Goal: Task Accomplishment & Management: Use online tool/utility

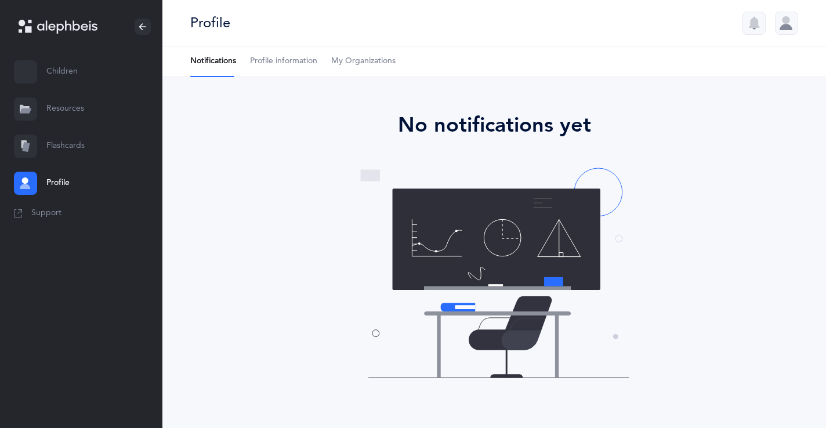
click at [71, 107] on link "Resources" at bounding box center [81, 108] width 162 height 37
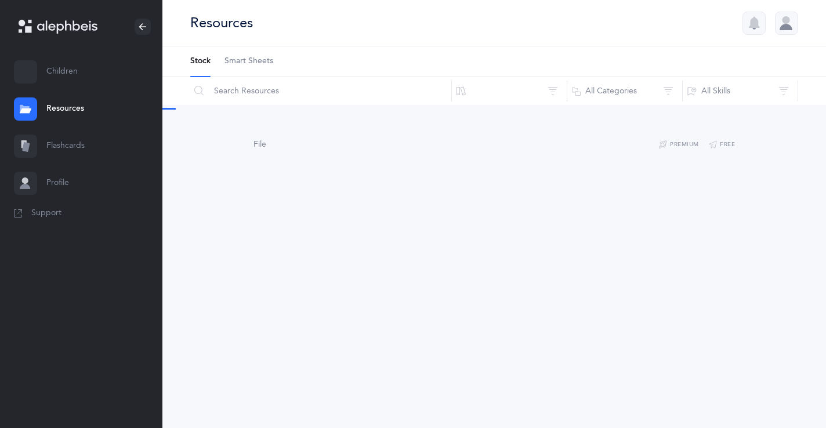
click at [68, 72] on link "Children" at bounding box center [81, 71] width 162 height 37
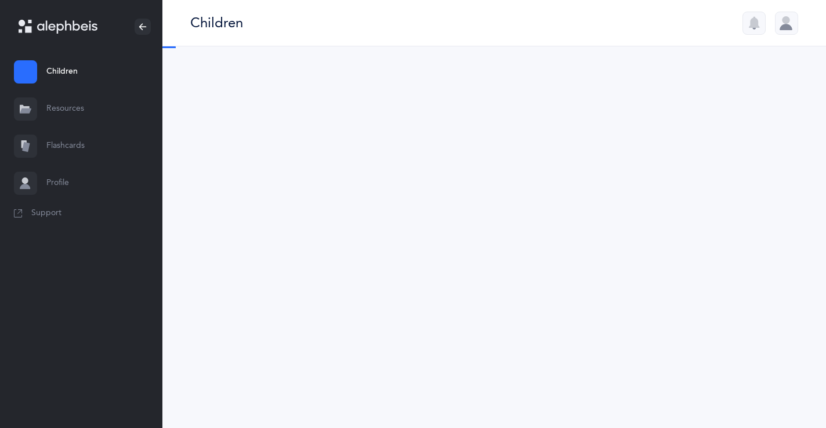
click at [85, 140] on link "Flashcards" at bounding box center [81, 146] width 162 height 37
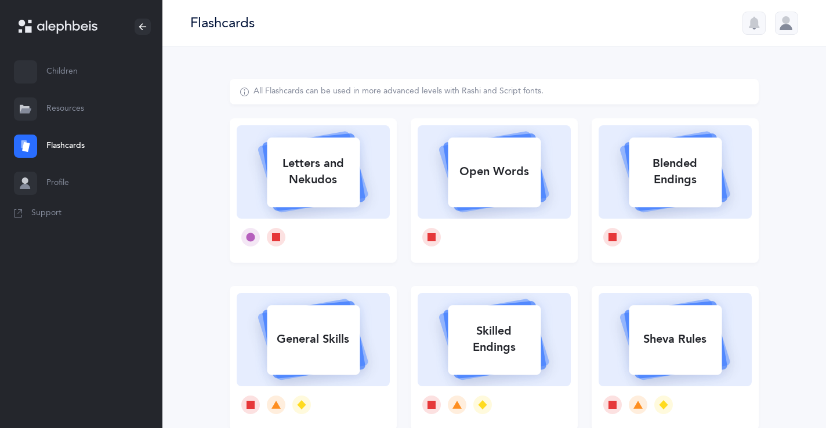
click at [332, 158] on div "Letters and Nekudos" at bounding box center [313, 171] width 93 height 46
select select
select select "single"
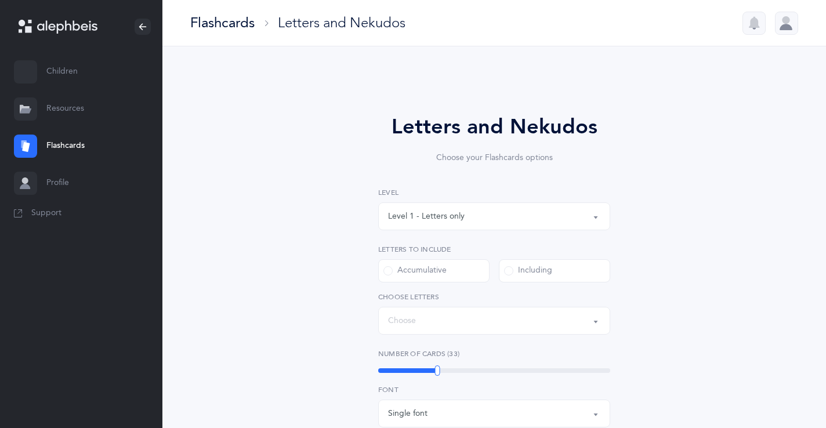
select select "27"
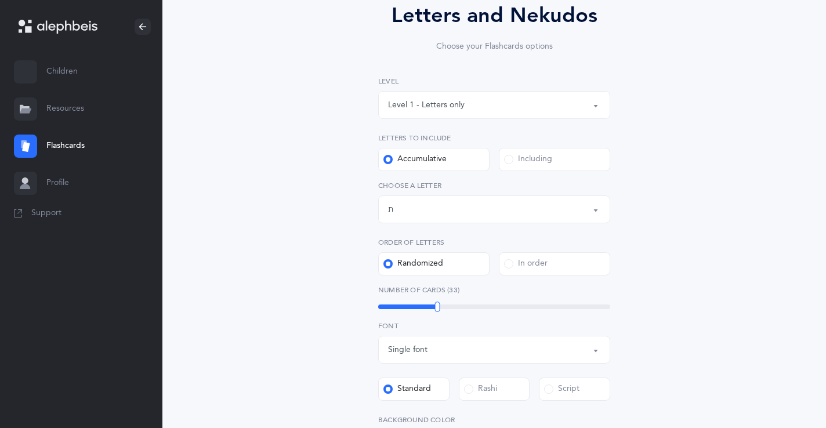
scroll to position [119, 0]
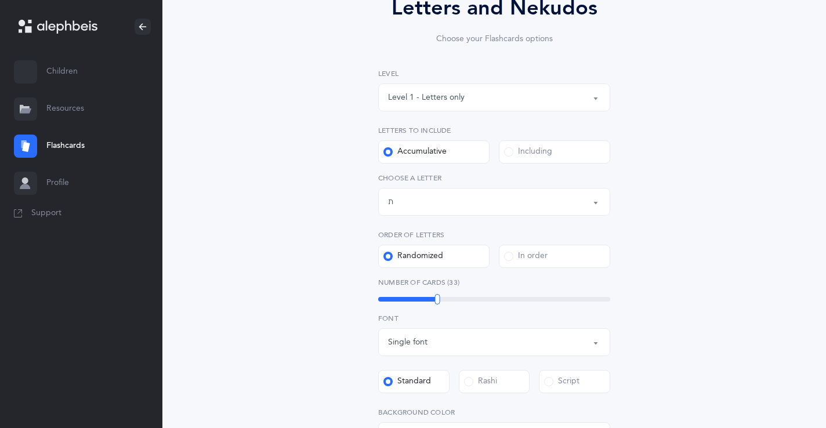
click at [508, 153] on span at bounding box center [508, 151] width 9 height 9
click at [0, 0] on input "Including" at bounding box center [0, 0] width 0 height 0
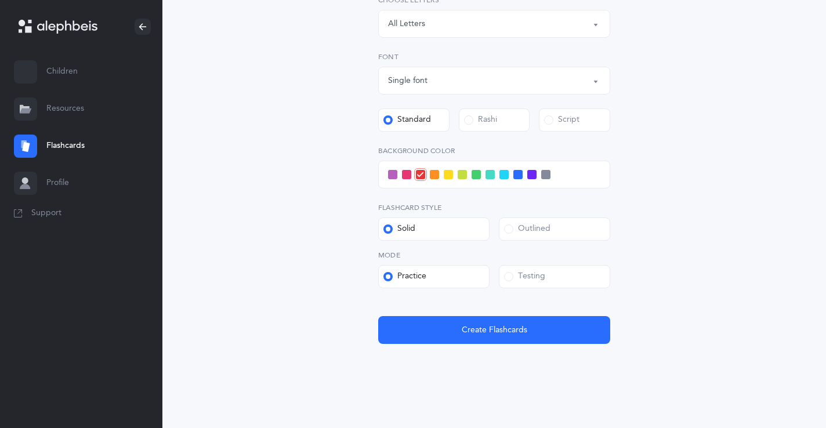
scroll to position [300, 0]
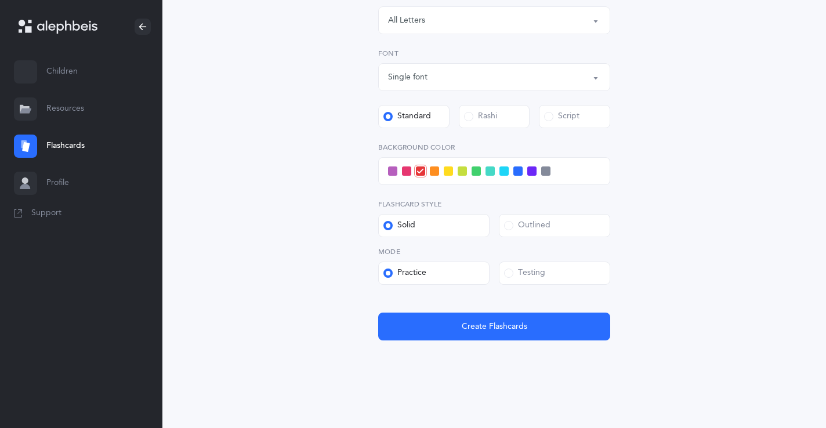
click at [505, 173] on span at bounding box center [503, 170] width 9 height 9
click at [0, 0] on input "checkbox" at bounding box center [0, 0] width 0 height 0
click at [508, 274] on span at bounding box center [508, 273] width 9 height 9
click at [0, 0] on input "Testing" at bounding box center [0, 0] width 0 height 0
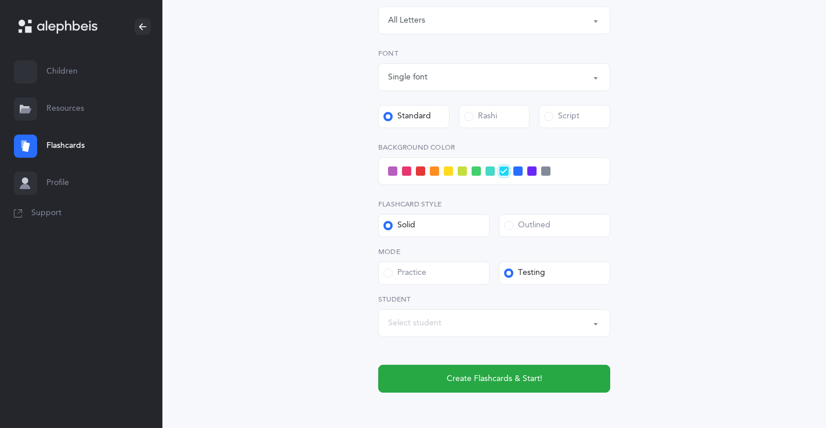
click at [507, 324] on div "Select student" at bounding box center [494, 323] width 212 height 20
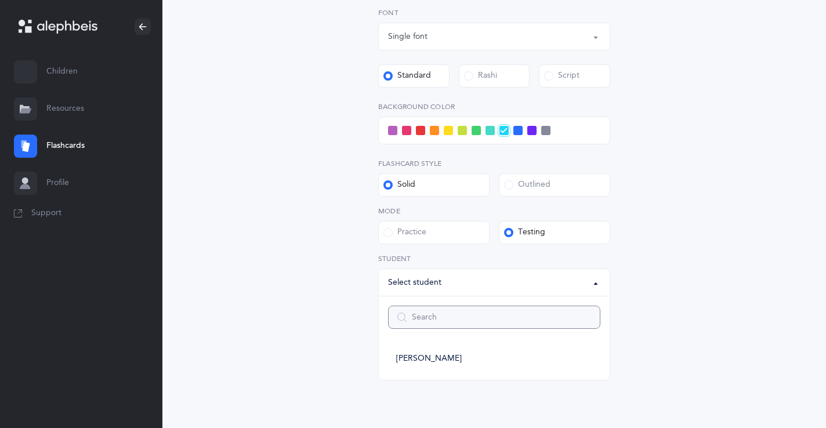
scroll to position [345, 0]
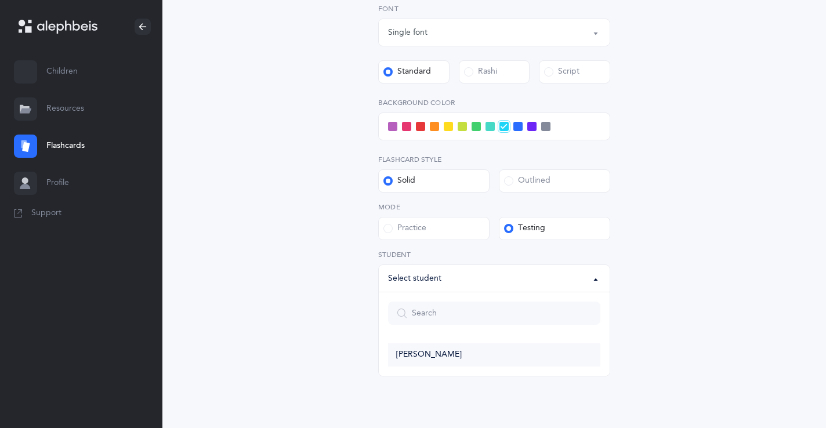
click at [491, 349] on link "[PERSON_NAME]" at bounding box center [494, 354] width 212 height 23
select select "14274"
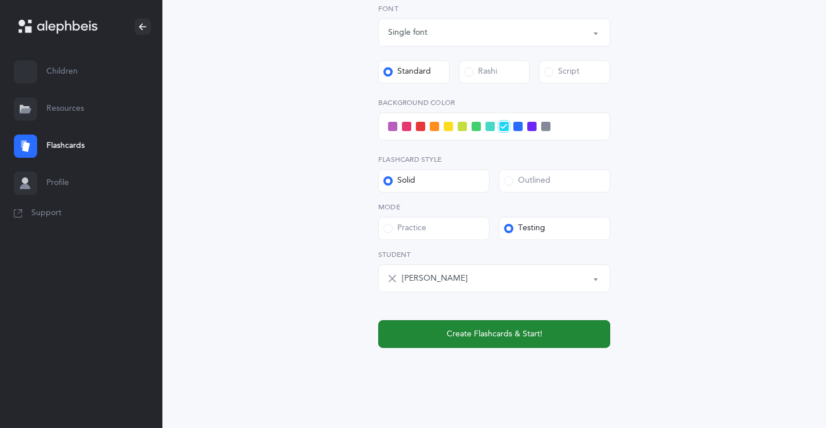
click at [481, 331] on span "Create Flashcards & Start!" at bounding box center [495, 334] width 96 height 12
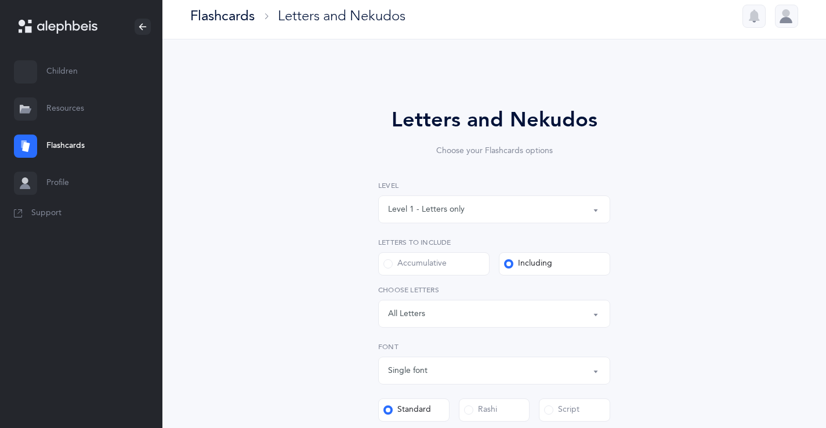
scroll to position [0, 0]
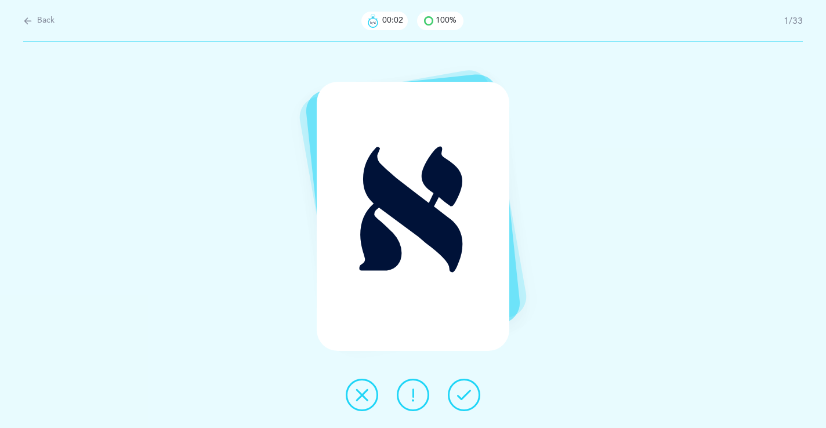
click at [457, 399] on icon at bounding box center [464, 395] width 14 height 14
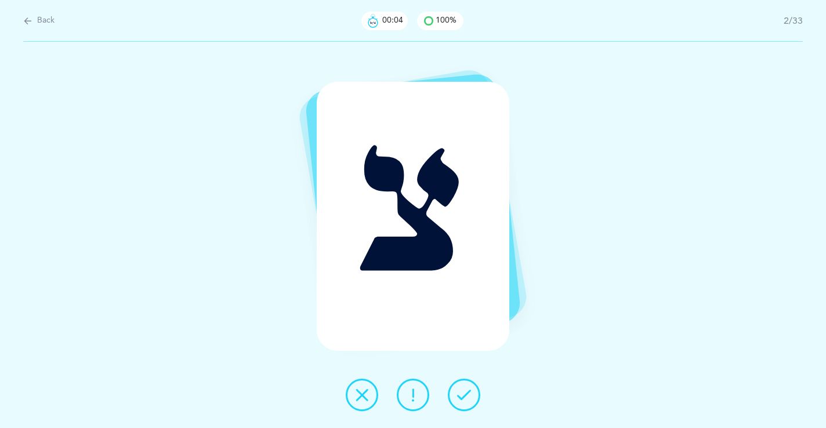
click at [457, 399] on icon at bounding box center [464, 395] width 14 height 14
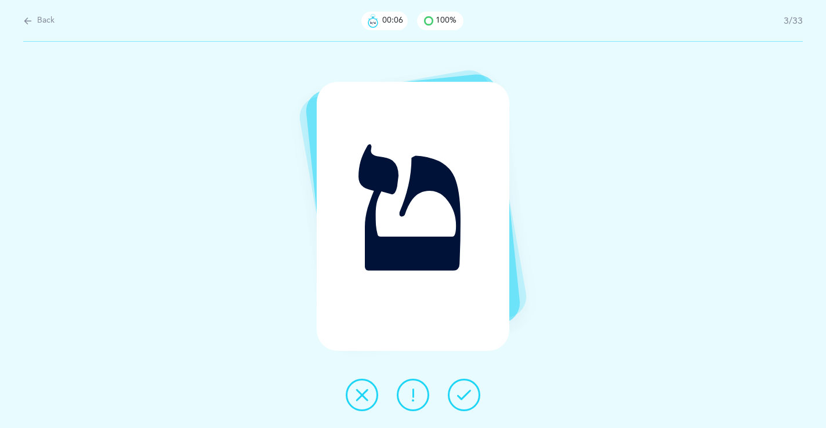
click at [457, 399] on icon at bounding box center [464, 395] width 14 height 14
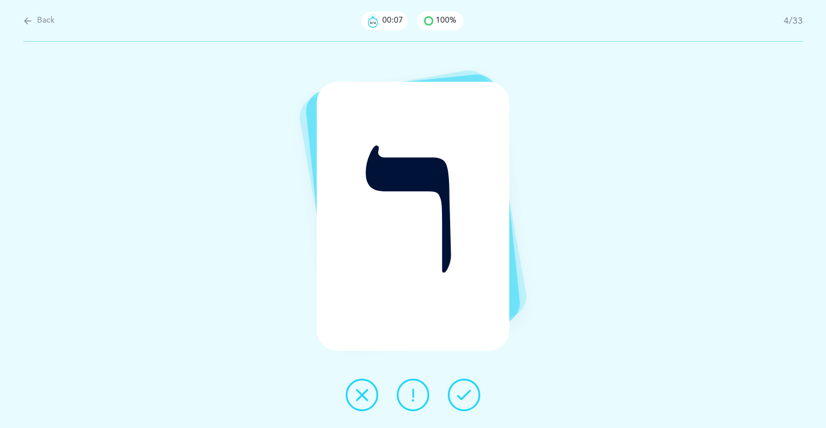
click at [457, 399] on icon at bounding box center [464, 395] width 14 height 14
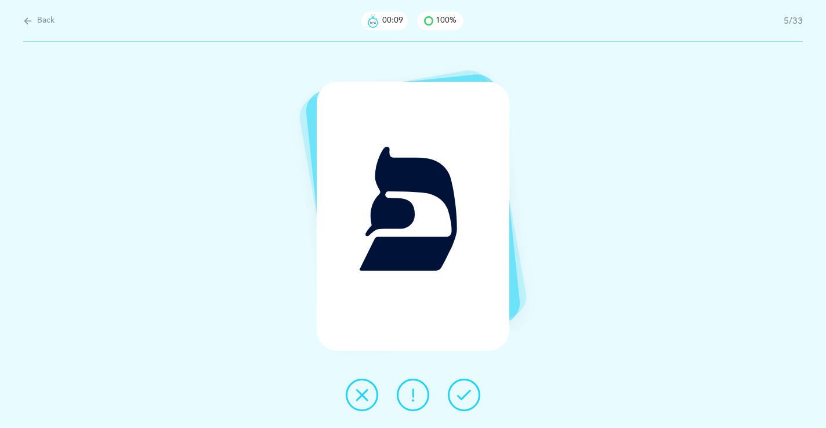
click at [457, 399] on icon at bounding box center [464, 395] width 14 height 14
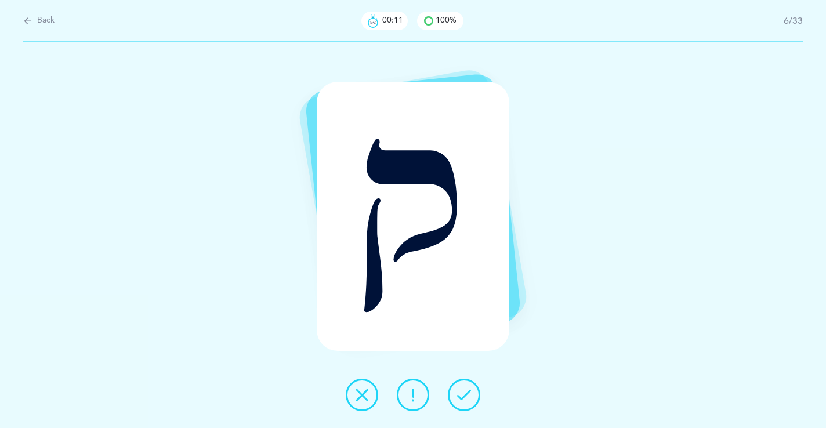
click at [457, 399] on icon at bounding box center [464, 395] width 14 height 14
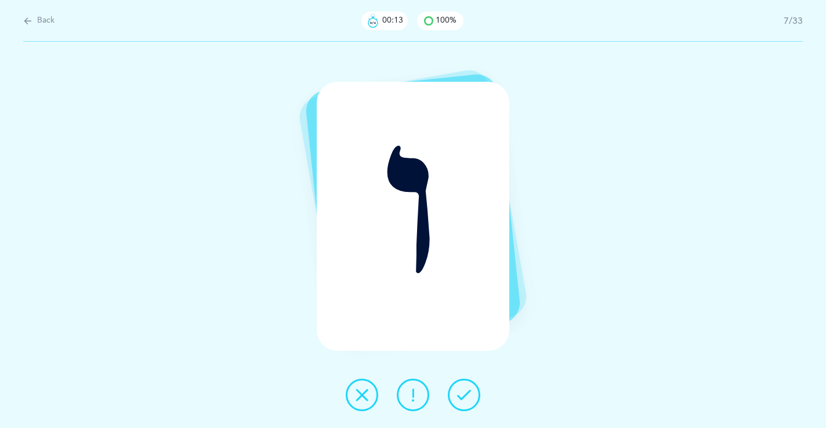
click at [457, 399] on icon at bounding box center [464, 395] width 14 height 14
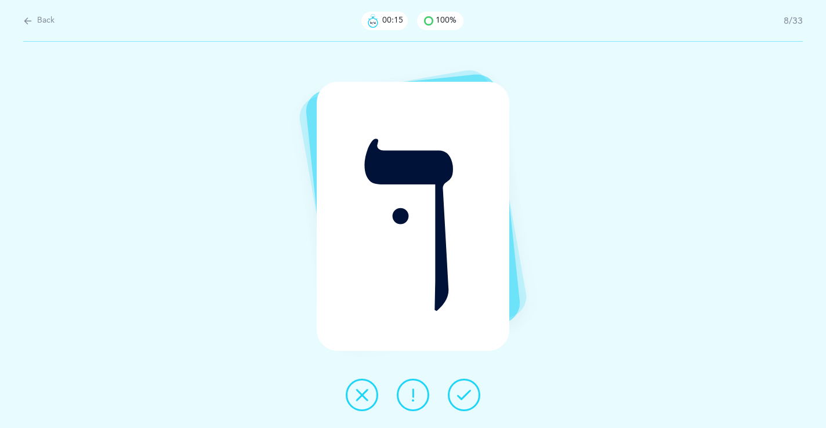
click at [457, 399] on icon at bounding box center [464, 395] width 14 height 14
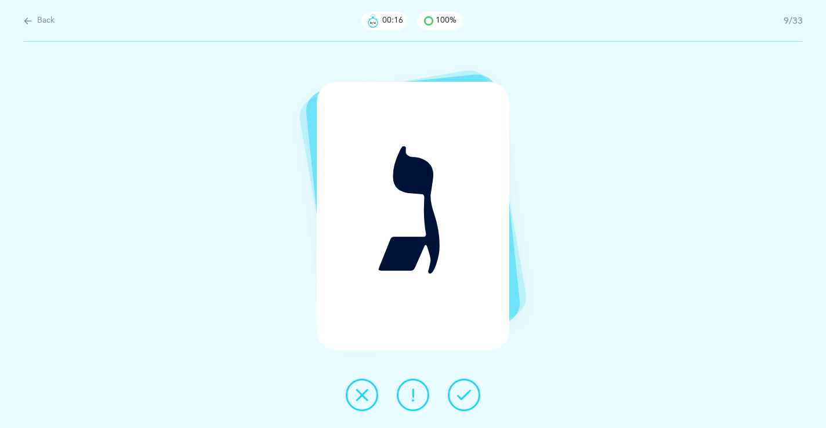
click at [457, 399] on icon at bounding box center [464, 395] width 14 height 14
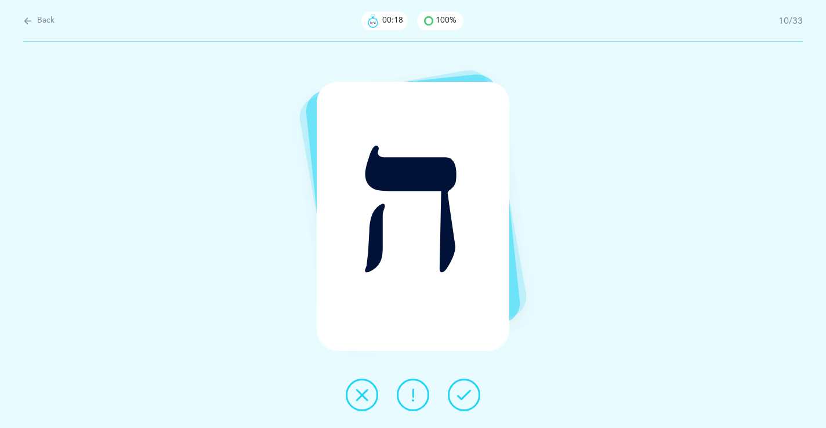
click at [457, 399] on icon at bounding box center [464, 395] width 14 height 14
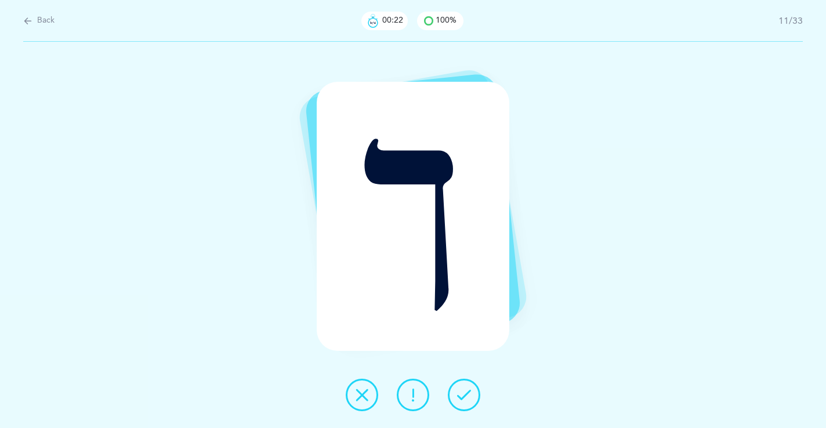
click at [457, 399] on icon at bounding box center [464, 395] width 14 height 14
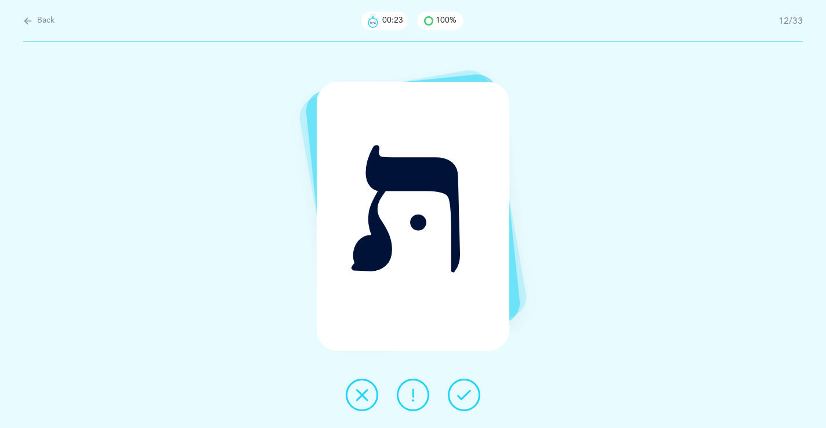
click at [457, 399] on icon at bounding box center [464, 395] width 14 height 14
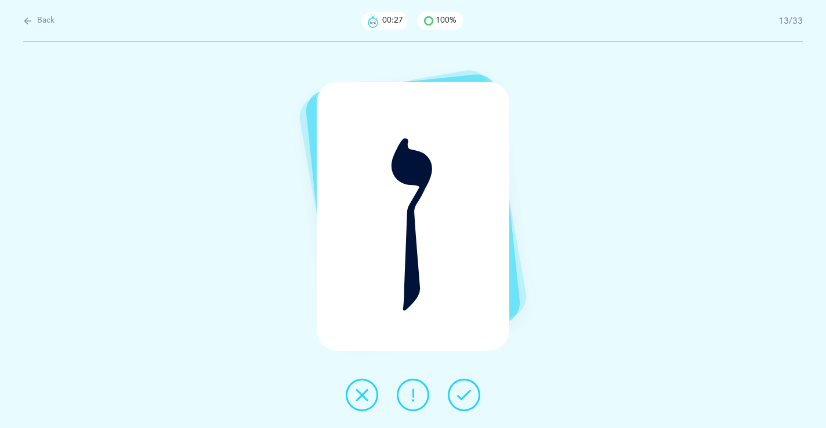
click at [466, 400] on icon at bounding box center [464, 395] width 14 height 14
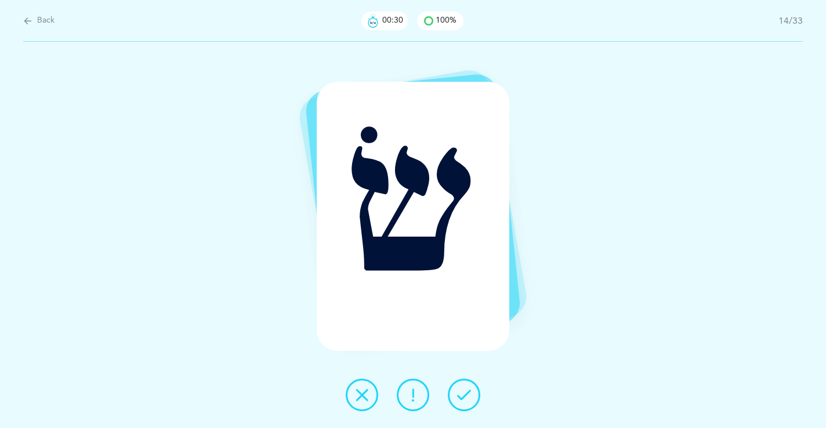
click at [463, 400] on icon at bounding box center [464, 395] width 14 height 14
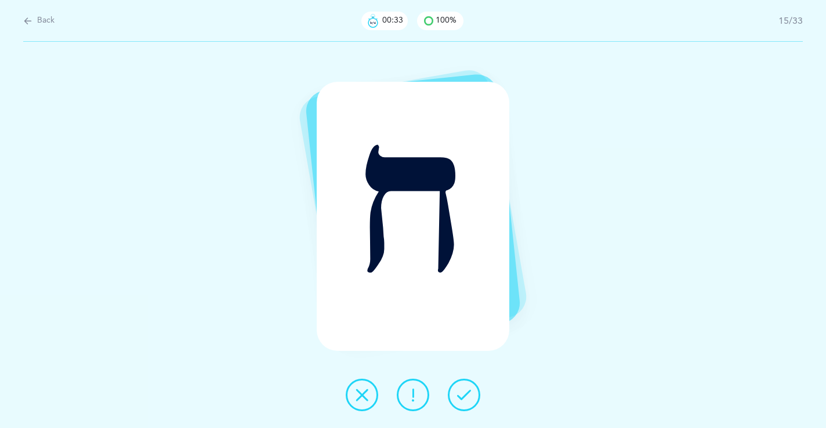
click at [463, 400] on icon at bounding box center [464, 395] width 14 height 14
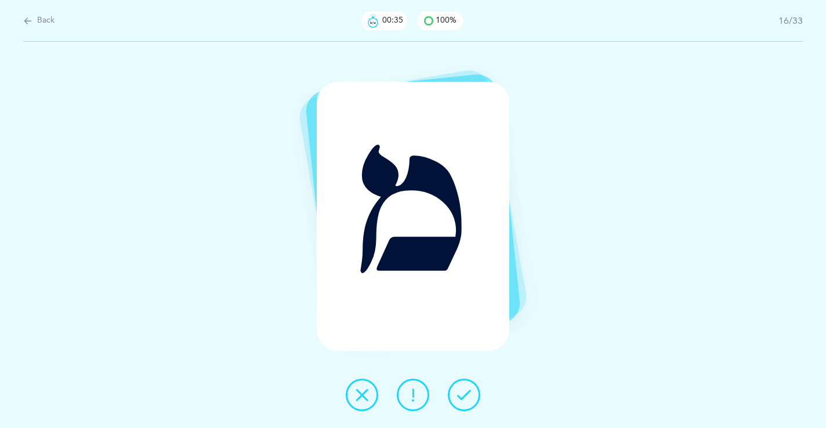
click at [463, 400] on icon at bounding box center [464, 395] width 14 height 14
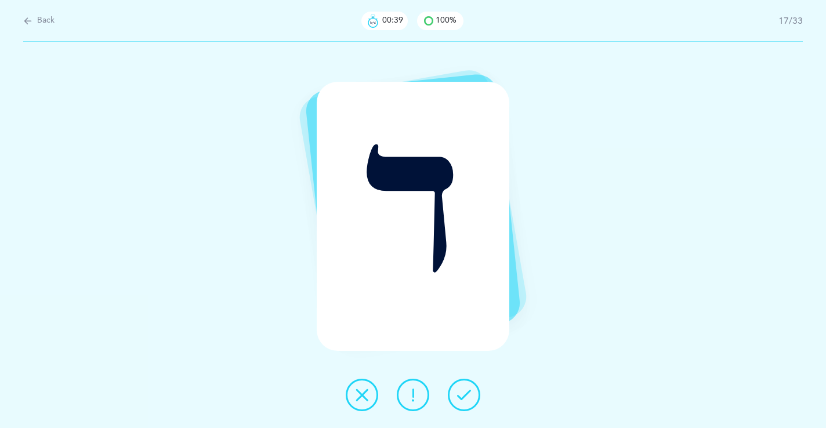
click at [463, 400] on icon at bounding box center [464, 395] width 14 height 14
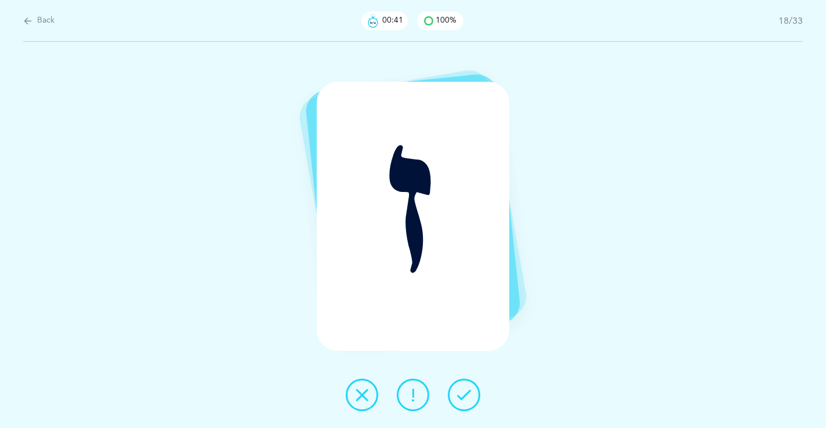
click at [463, 400] on icon at bounding box center [464, 395] width 14 height 14
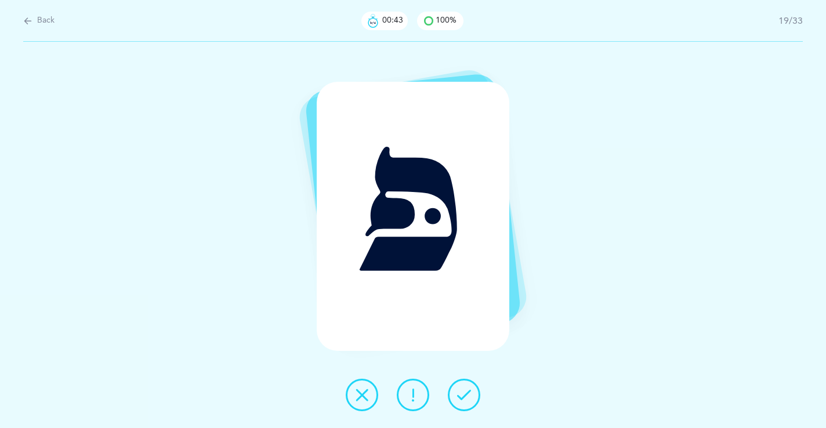
click at [463, 400] on icon at bounding box center [464, 395] width 14 height 14
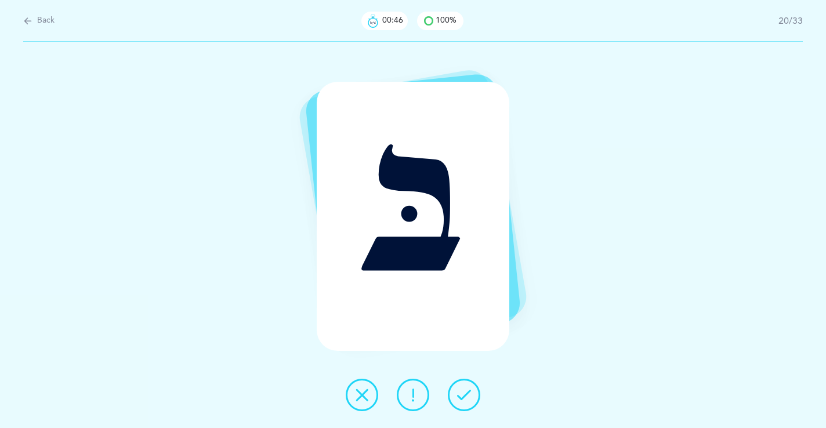
click at [463, 400] on icon at bounding box center [464, 395] width 14 height 14
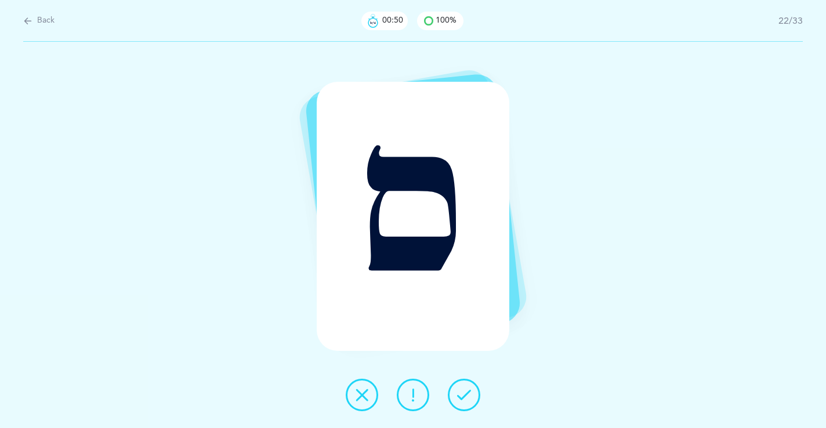
click at [463, 400] on icon at bounding box center [464, 395] width 14 height 14
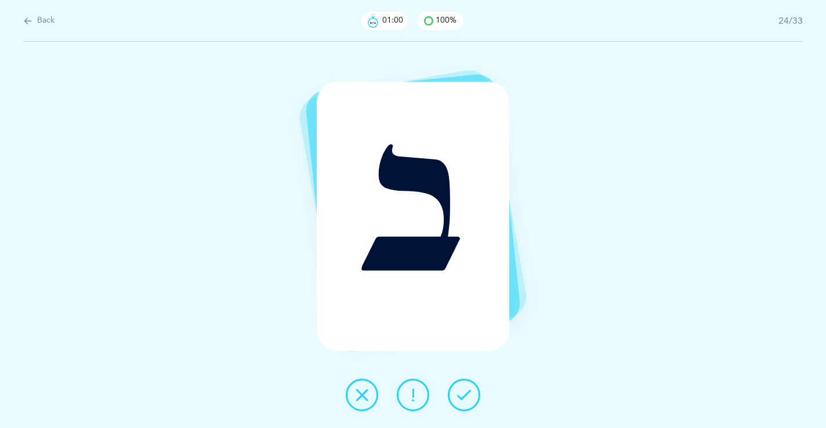
click at [415, 403] on button at bounding box center [413, 395] width 32 height 32
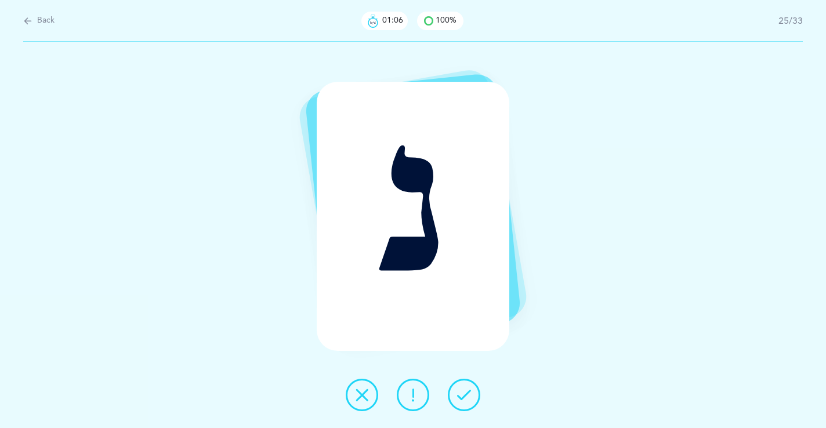
click at [466, 391] on icon at bounding box center [464, 395] width 14 height 14
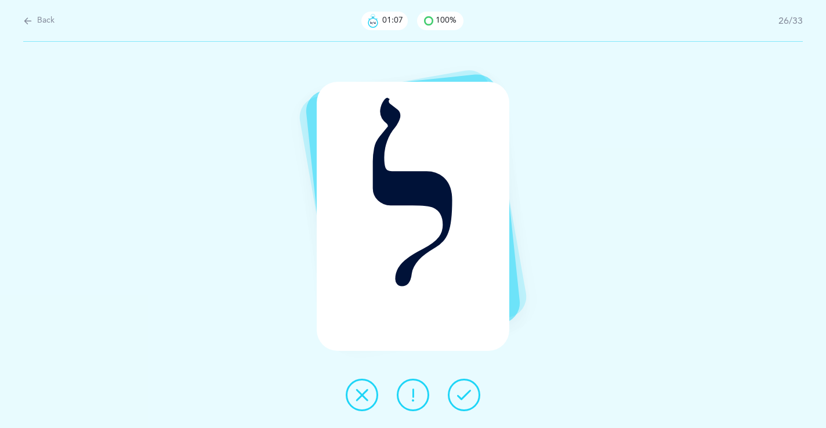
click at [466, 391] on icon at bounding box center [464, 395] width 14 height 14
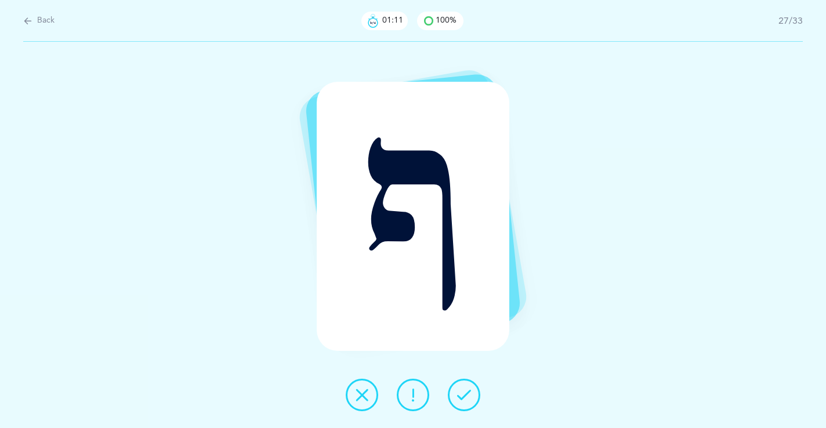
click at [466, 391] on icon at bounding box center [464, 395] width 14 height 14
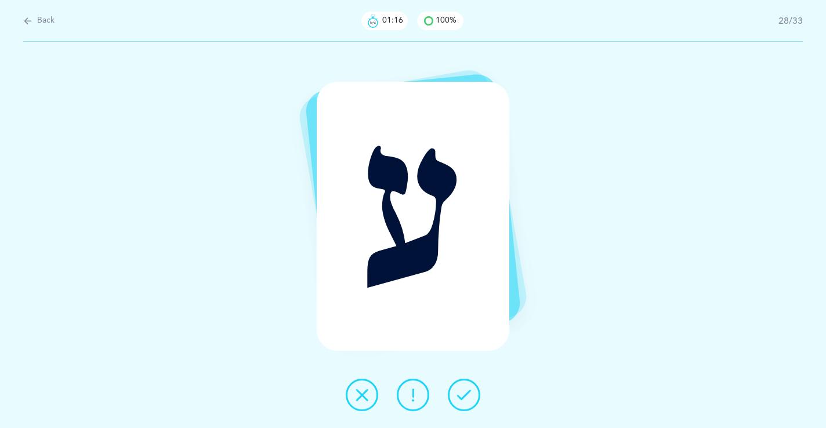
click at [466, 391] on icon at bounding box center [464, 395] width 14 height 14
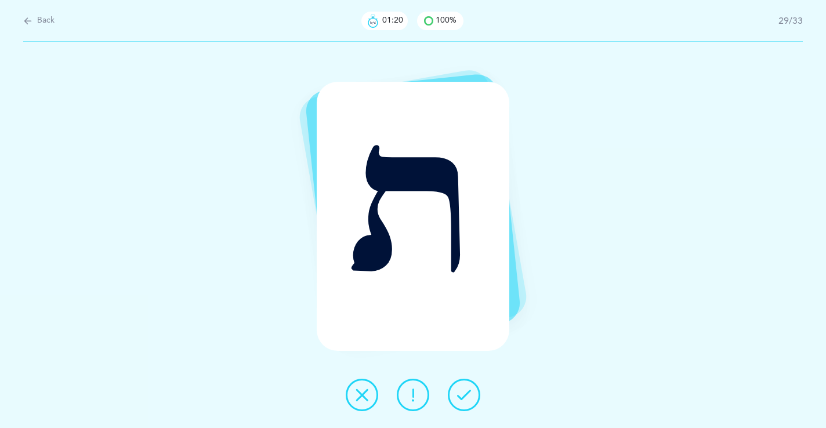
drag, startPoint x: 466, startPoint y: 391, endPoint x: 415, endPoint y: 396, distance: 51.3
click at [416, 395] on div at bounding box center [412, 395] width 153 height 32
click at [363, 400] on icon at bounding box center [362, 395] width 14 height 14
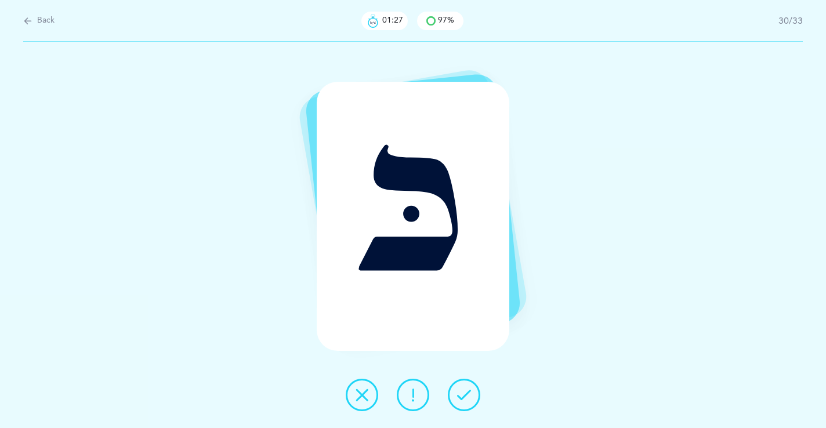
click at [457, 398] on icon at bounding box center [464, 395] width 14 height 14
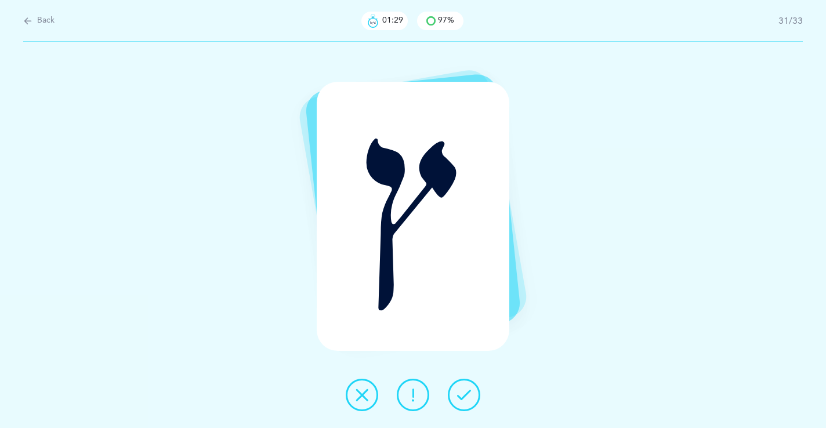
click at [457, 398] on icon at bounding box center [464, 395] width 14 height 14
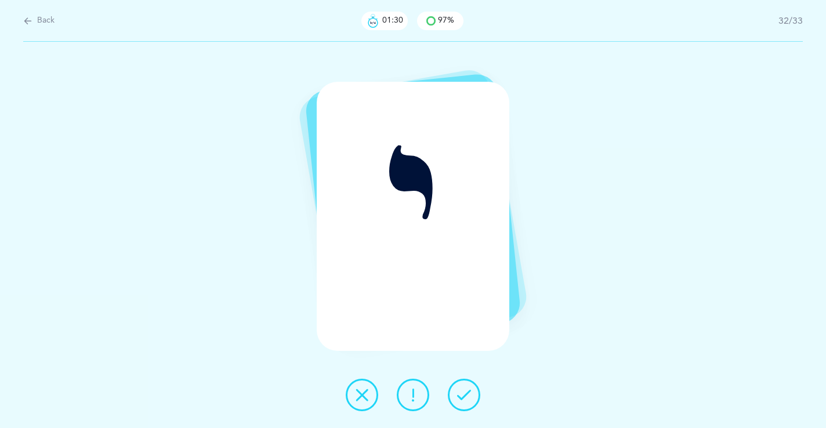
click at [457, 398] on icon at bounding box center [464, 395] width 14 height 14
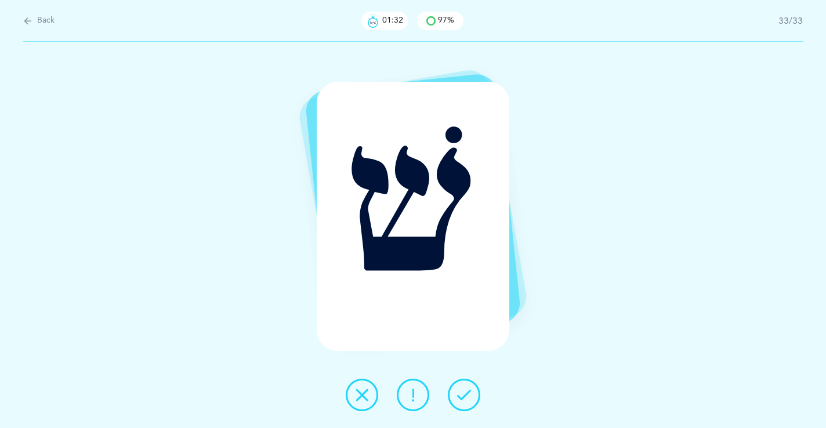
click at [457, 398] on icon at bounding box center [464, 395] width 14 height 14
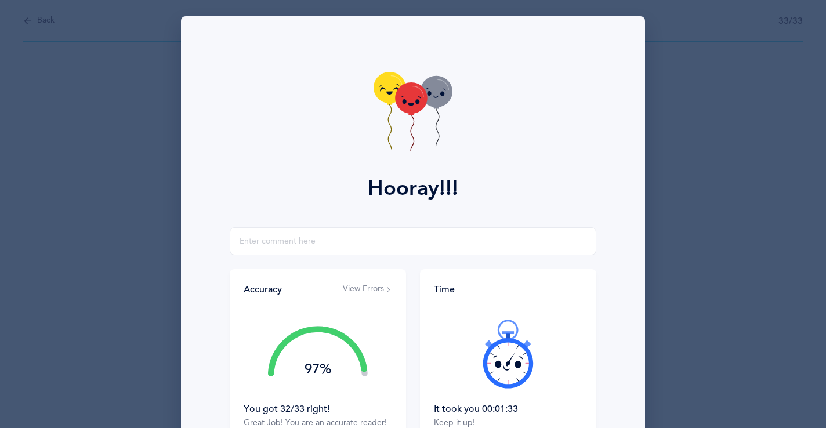
click at [37, 19] on div "Hooray!!! Accuracy View Errors 97% You got 32/33 right! Great Job! You are an a…" at bounding box center [413, 214] width 826 height 428
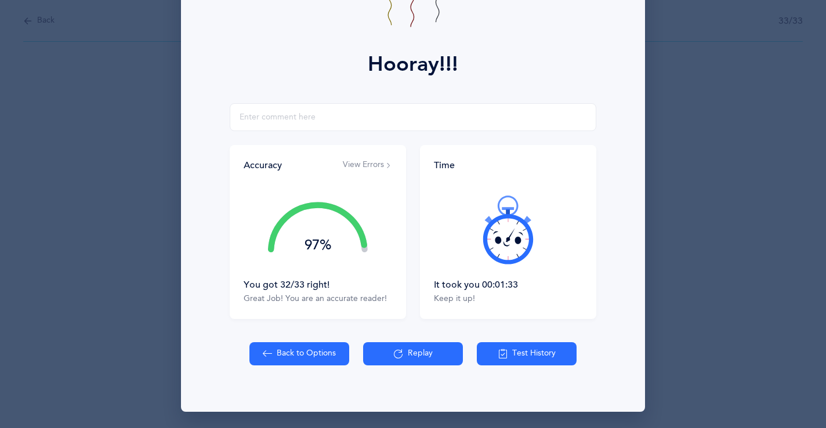
click at [311, 349] on button "Back to Options" at bounding box center [299, 353] width 100 height 23
select select "single"
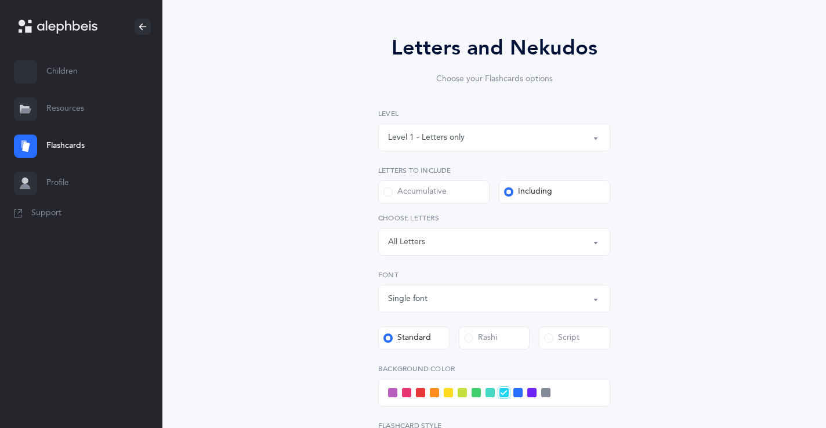
scroll to position [84, 0]
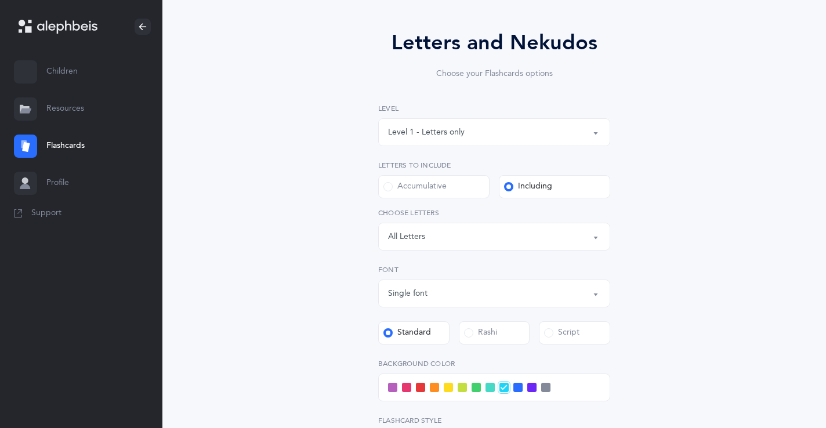
click at [468, 140] on div "Level 1 - Letters only" at bounding box center [494, 132] width 212 height 20
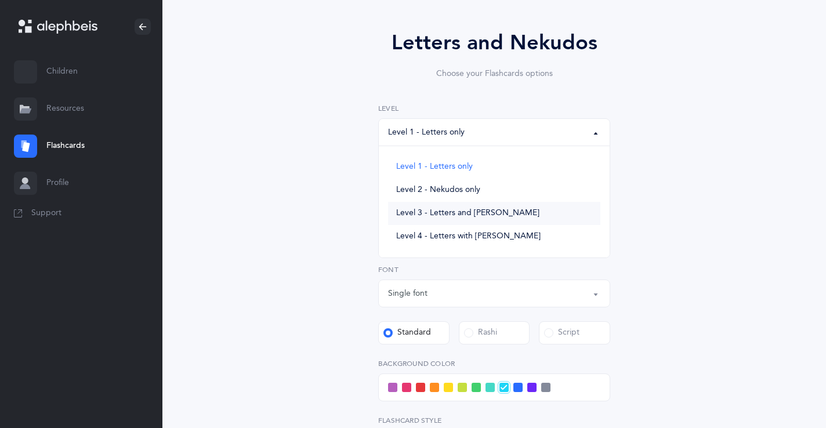
click at [459, 216] on span "Level 3 - Letters and [PERSON_NAME]" at bounding box center [467, 213] width 143 height 10
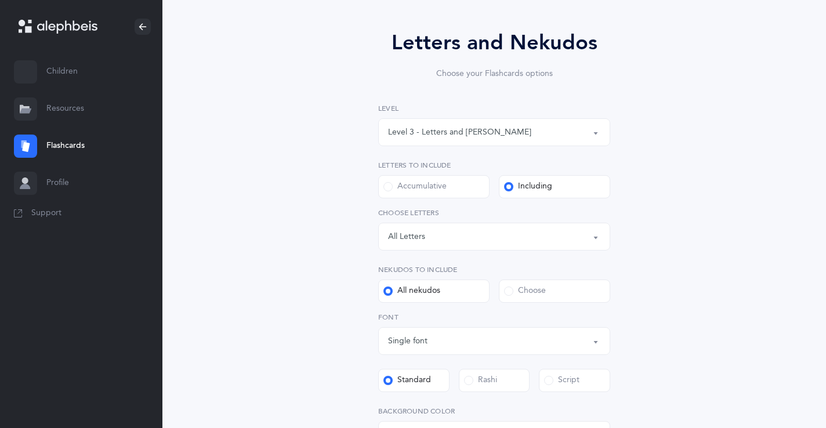
click at [449, 139] on div "Level 3 - Letters and [PERSON_NAME]" at bounding box center [494, 132] width 212 height 20
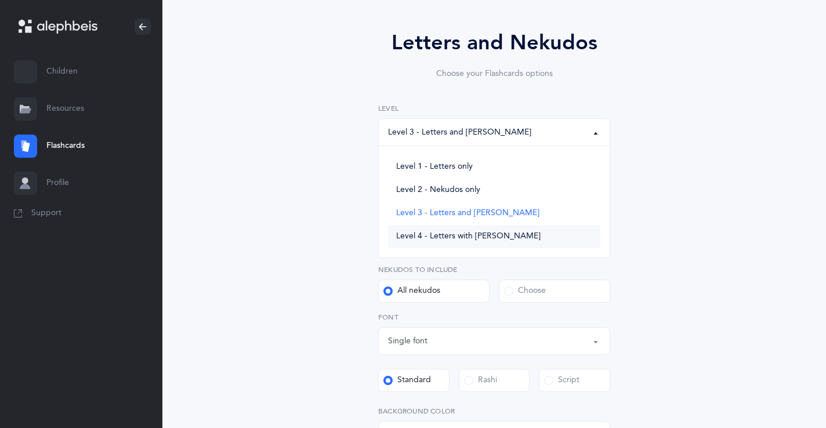
click at [456, 238] on span "Level 4 - Letters with [PERSON_NAME]" at bounding box center [468, 236] width 144 height 10
select select "4"
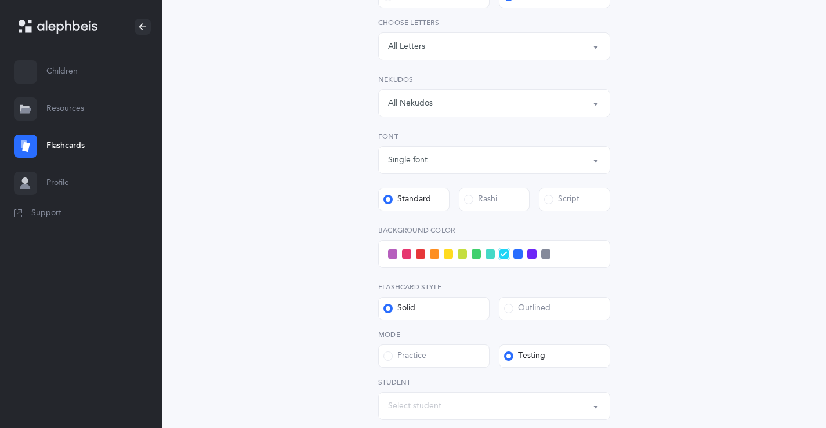
scroll to position [264, 0]
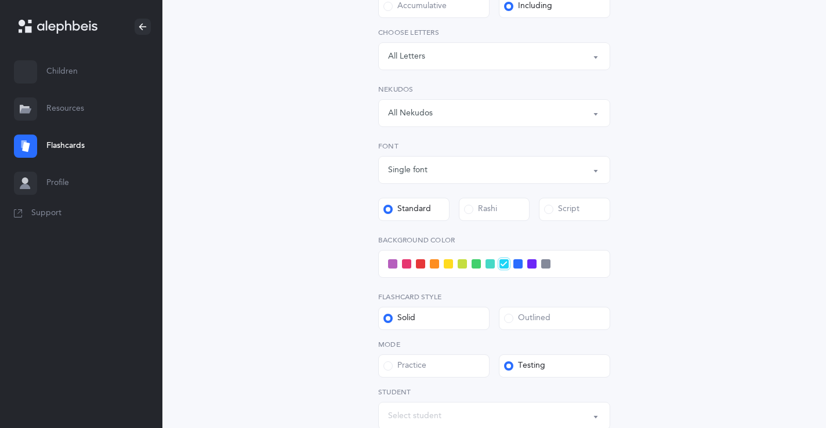
click at [420, 5] on div "Accumulative" at bounding box center [414, 7] width 63 height 12
click at [0, 0] on input "Accumulative" at bounding box center [0, 0] width 0 height 0
select select "27"
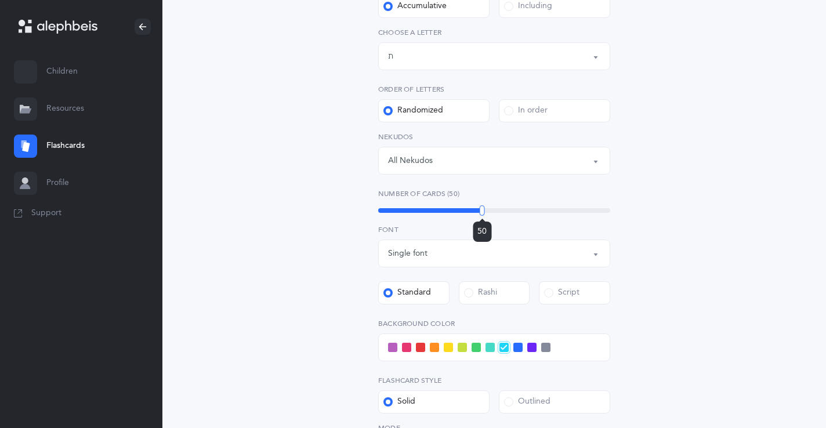
drag, startPoint x: 432, startPoint y: 206, endPoint x: 480, endPoint y: 248, distance: 64.1
click at [482, 247] on div "Level 1 - Letters only Level 2 - Nekudos only Level 3 - Letters and Nekudos Lev…" at bounding box center [494, 246] width 232 height 646
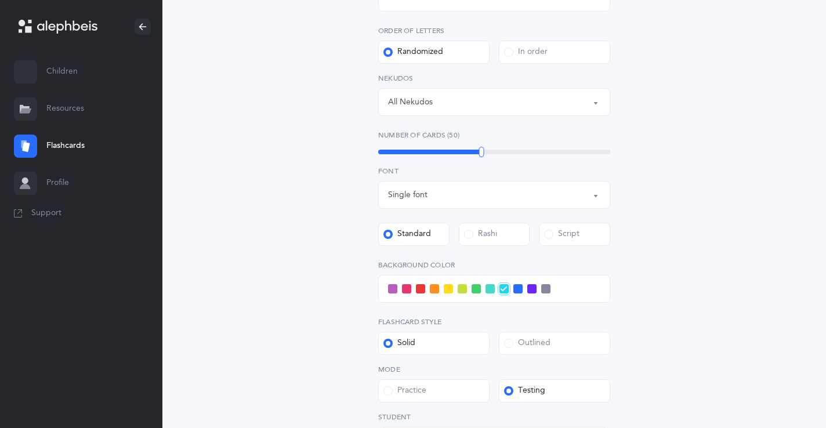
scroll to position [400, 0]
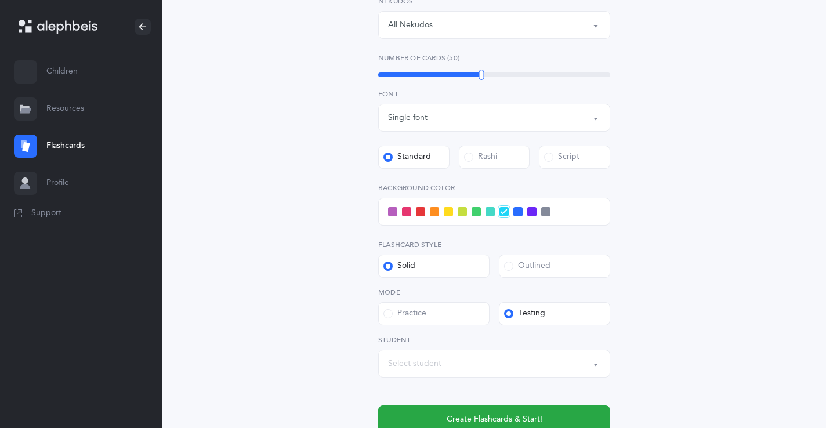
click at [450, 376] on button "Select student" at bounding box center [494, 364] width 232 height 28
click at [454, 334] on link "[PERSON_NAME]" at bounding box center [494, 327] width 212 height 23
select select "14274"
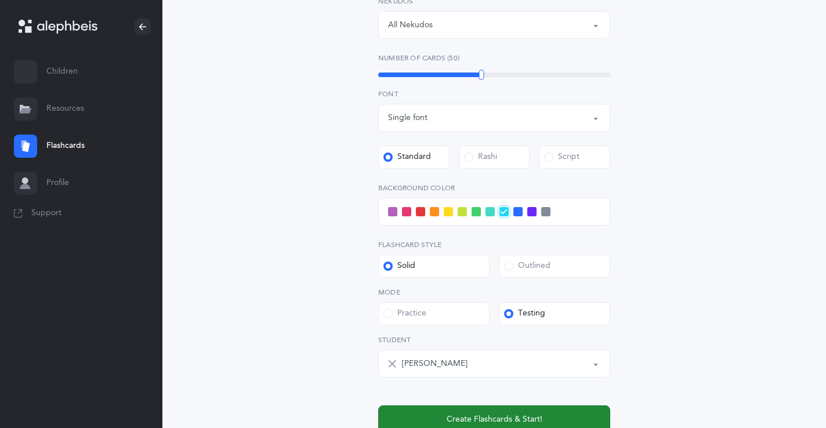
click at [453, 414] on span "Create Flashcards & Start!" at bounding box center [495, 420] width 96 height 12
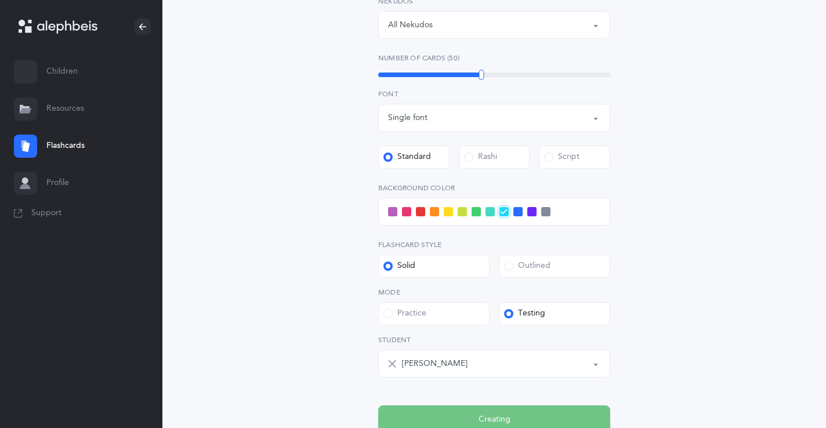
scroll to position [0, 0]
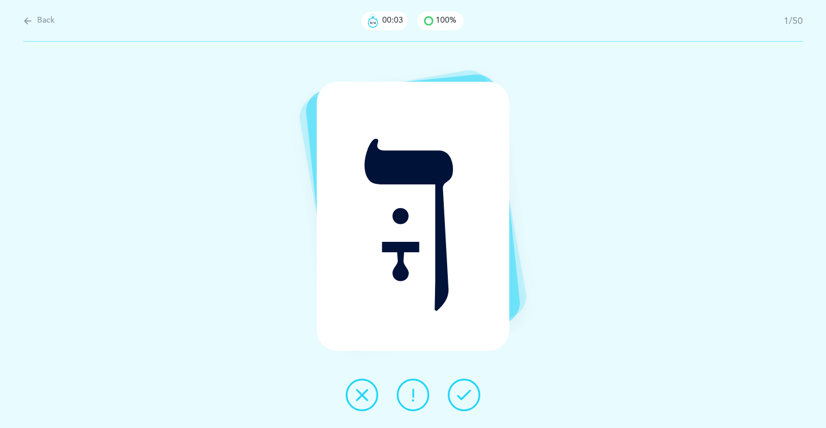
click at [471, 398] on button at bounding box center [464, 395] width 32 height 32
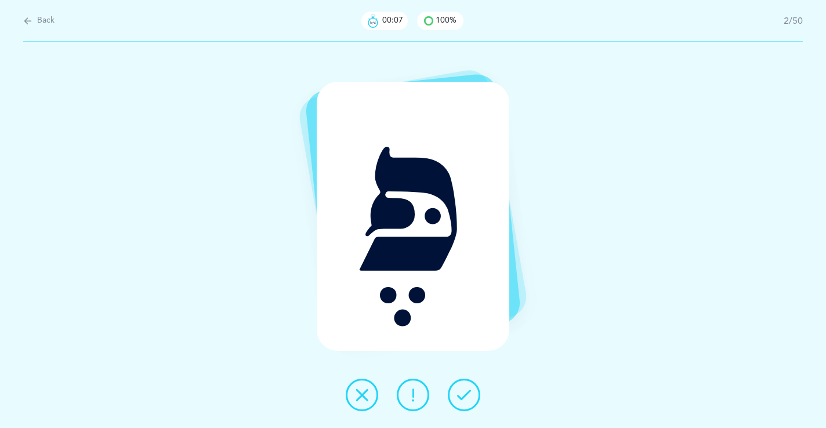
click at [413, 396] on icon at bounding box center [413, 395] width 14 height 14
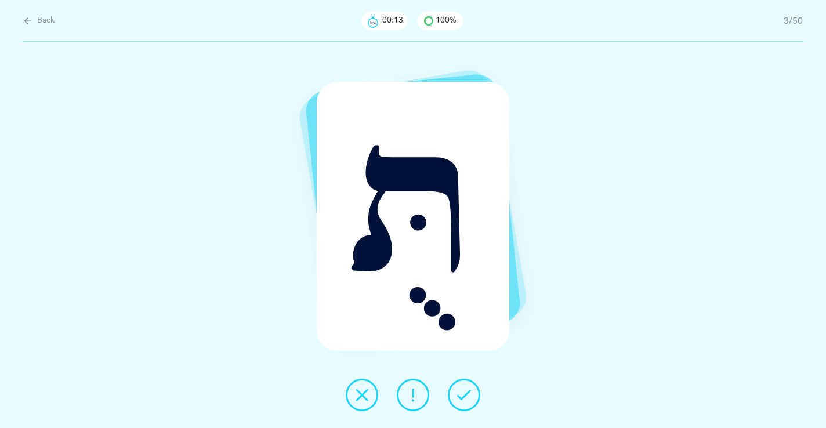
click at [459, 391] on icon at bounding box center [464, 395] width 14 height 14
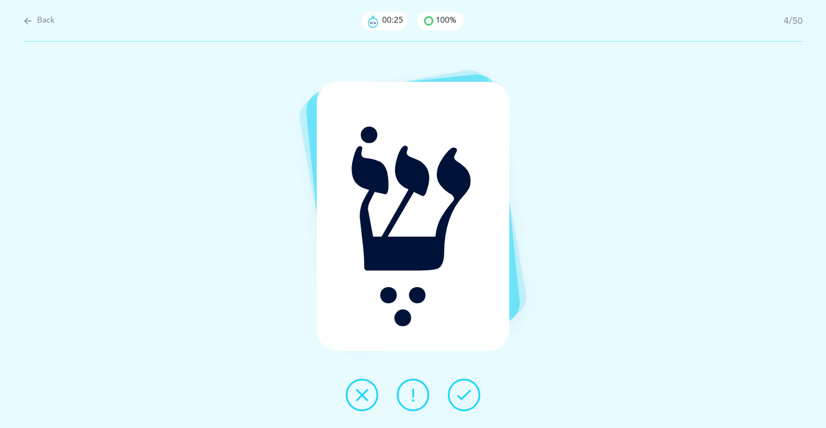
click at [456, 387] on button at bounding box center [464, 395] width 32 height 32
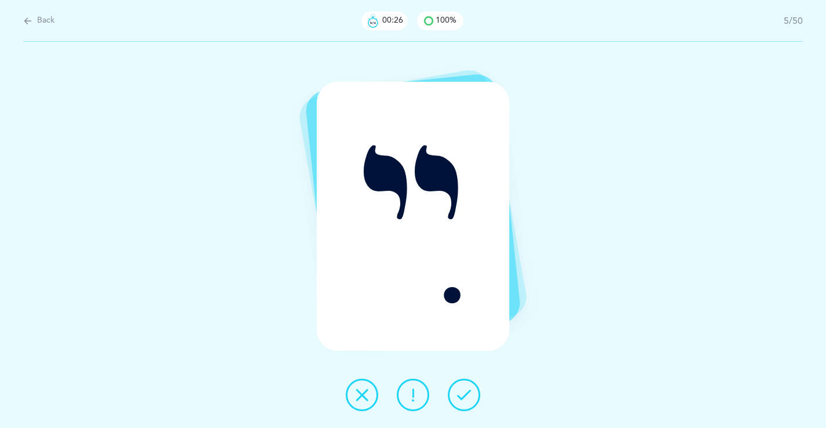
click at [456, 387] on button at bounding box center [464, 395] width 32 height 32
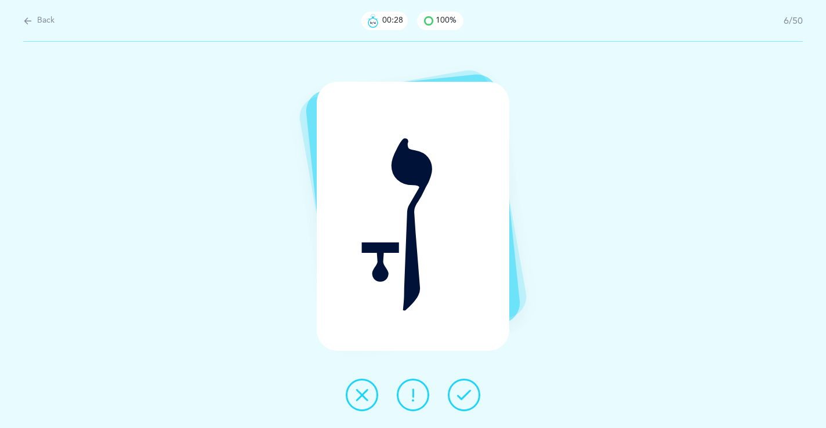
click at [456, 387] on button at bounding box center [464, 395] width 32 height 32
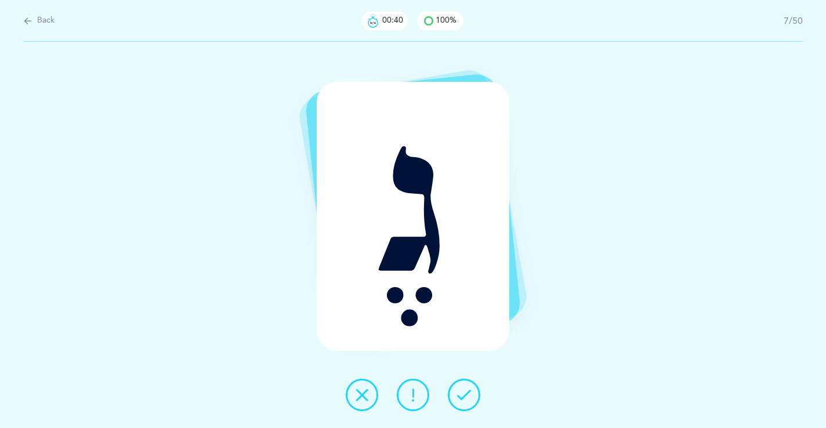
click at [418, 394] on icon at bounding box center [413, 395] width 14 height 14
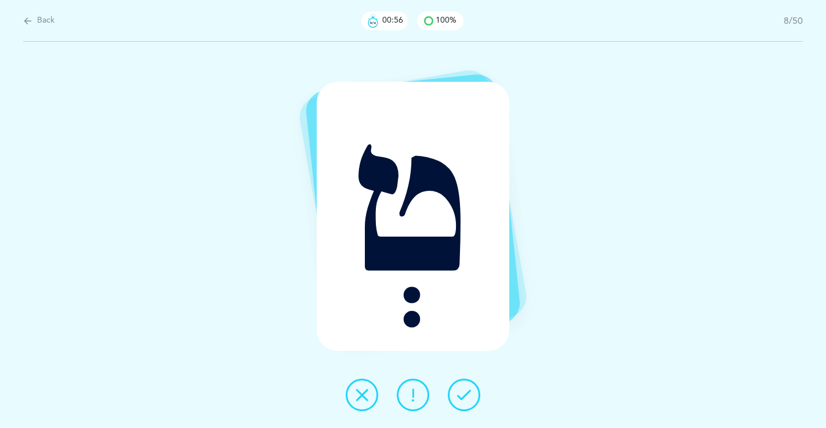
click at [463, 395] on icon at bounding box center [464, 395] width 14 height 14
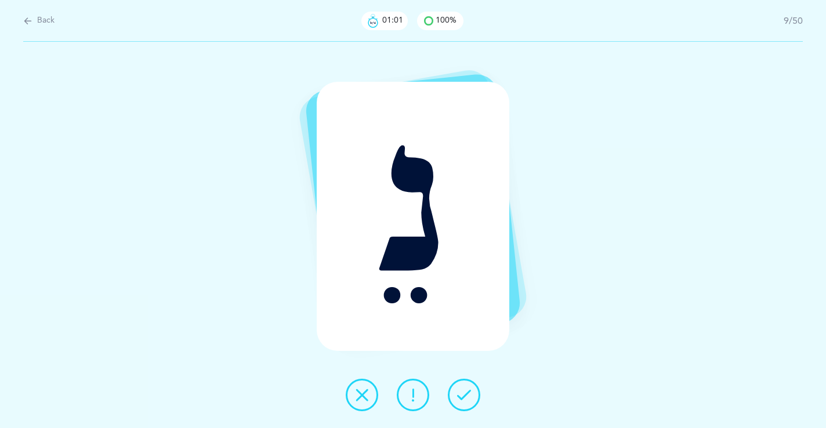
click at [463, 395] on icon at bounding box center [464, 395] width 14 height 14
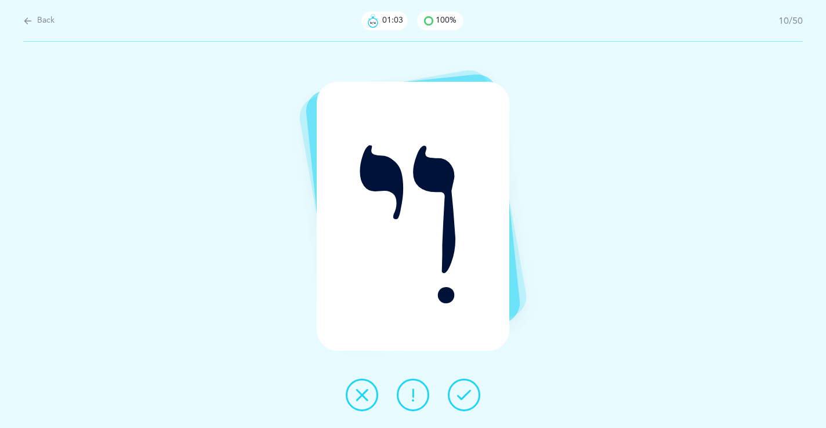
click at [463, 395] on icon at bounding box center [464, 395] width 14 height 14
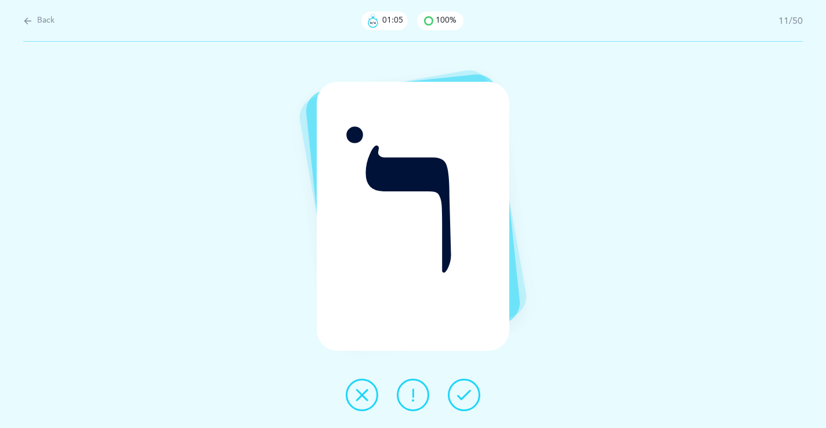
click at [463, 395] on icon at bounding box center [464, 395] width 14 height 14
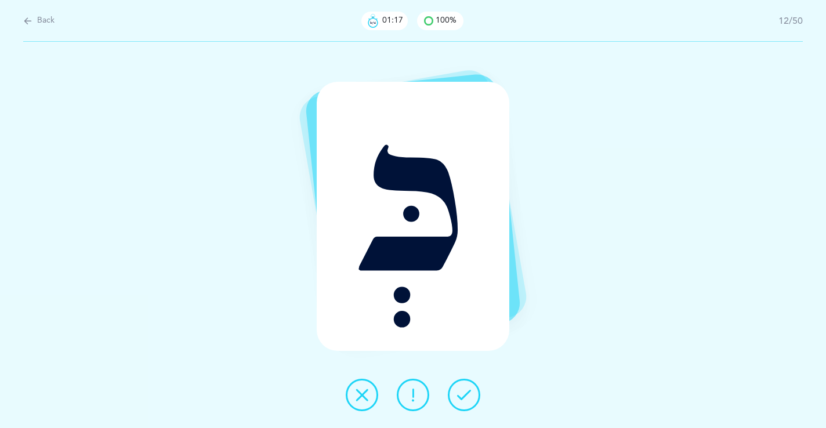
click at [463, 395] on icon at bounding box center [464, 395] width 14 height 14
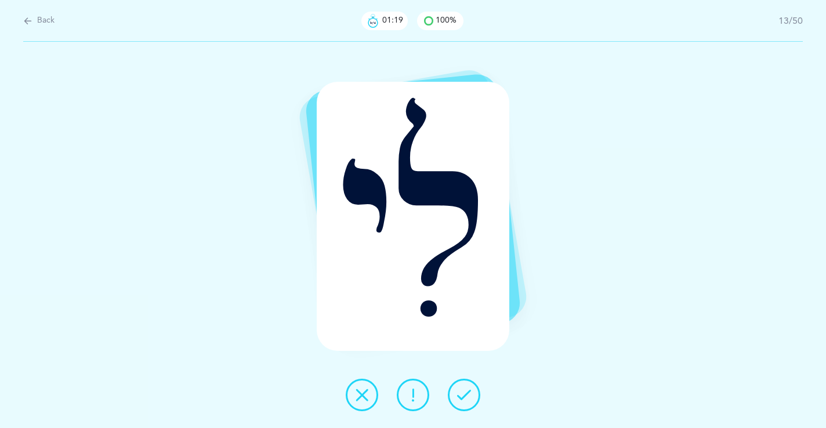
click at [463, 395] on icon at bounding box center [464, 395] width 14 height 14
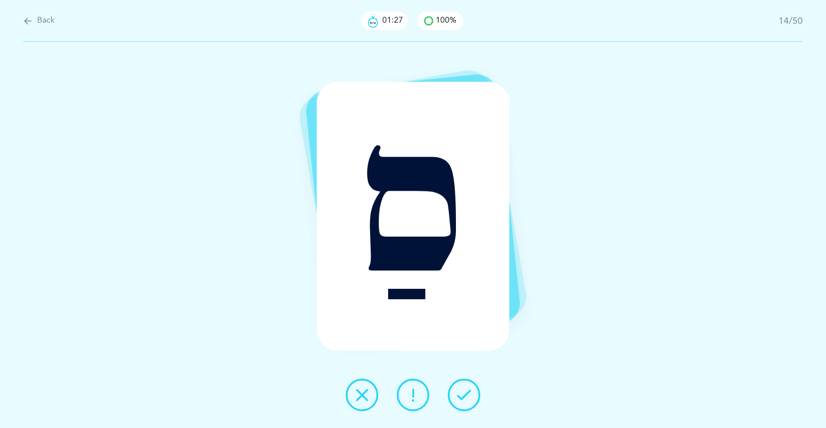
click at [463, 395] on icon at bounding box center [464, 395] width 14 height 14
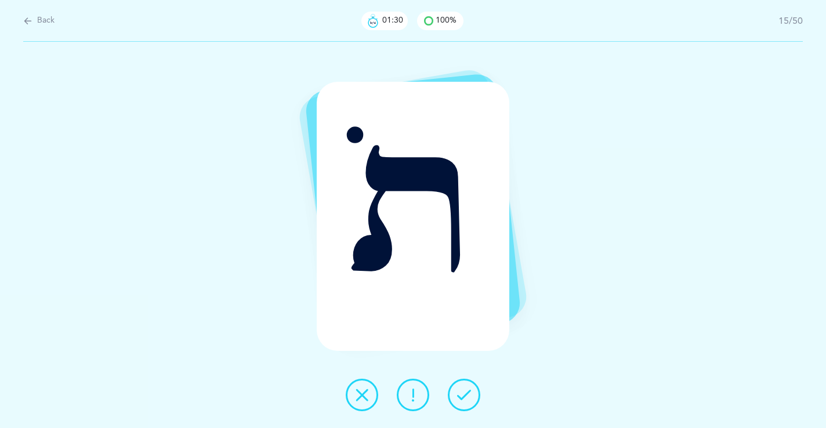
click at [463, 395] on icon at bounding box center [464, 395] width 14 height 14
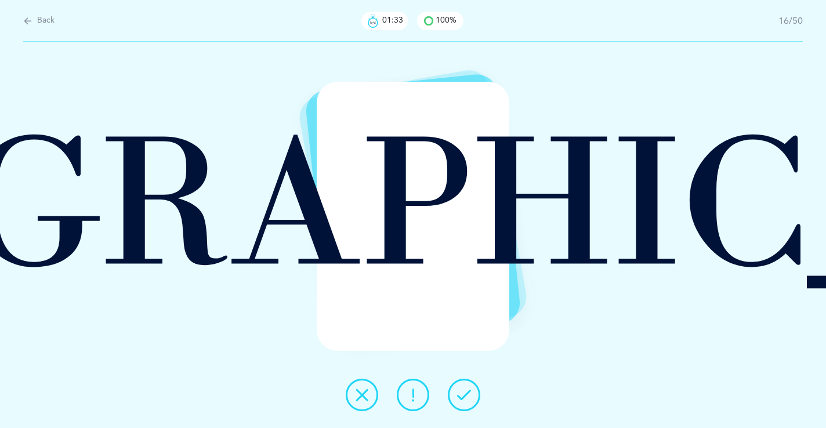
click at [463, 395] on icon at bounding box center [464, 395] width 14 height 14
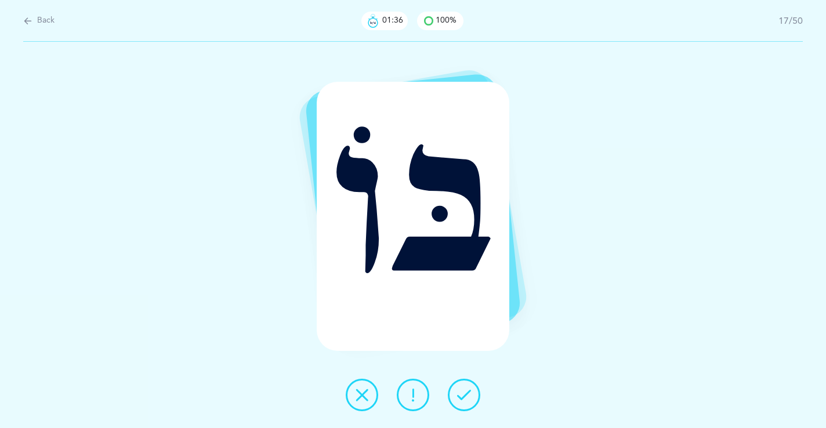
click at [463, 395] on icon at bounding box center [464, 395] width 14 height 14
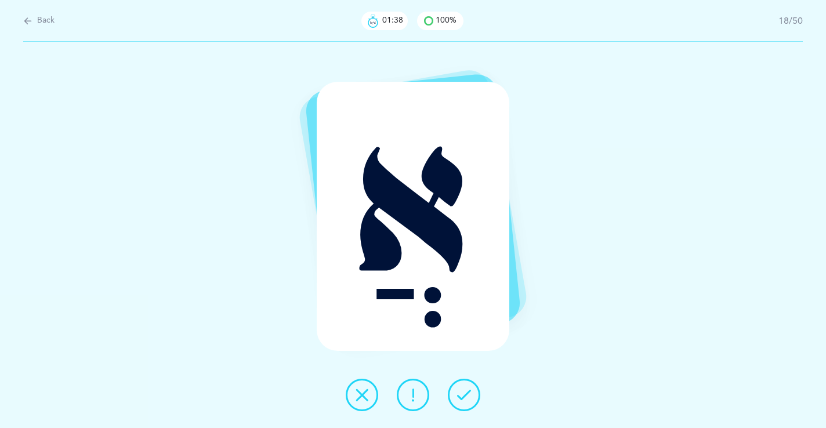
click at [463, 395] on icon at bounding box center [464, 395] width 14 height 14
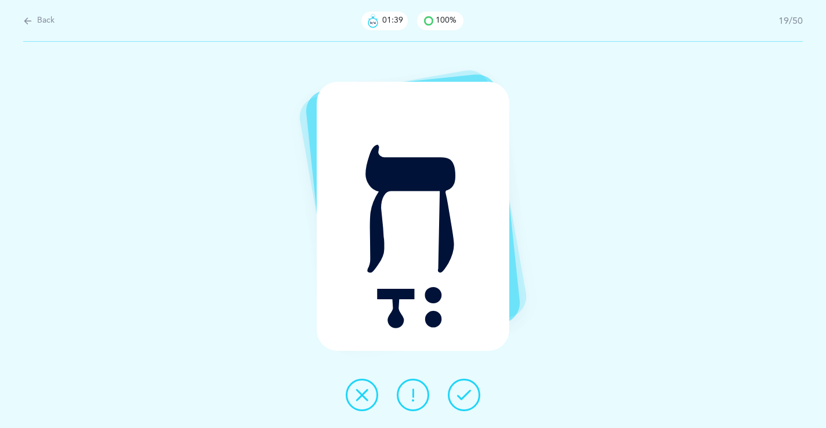
click at [463, 395] on icon at bounding box center [464, 395] width 14 height 14
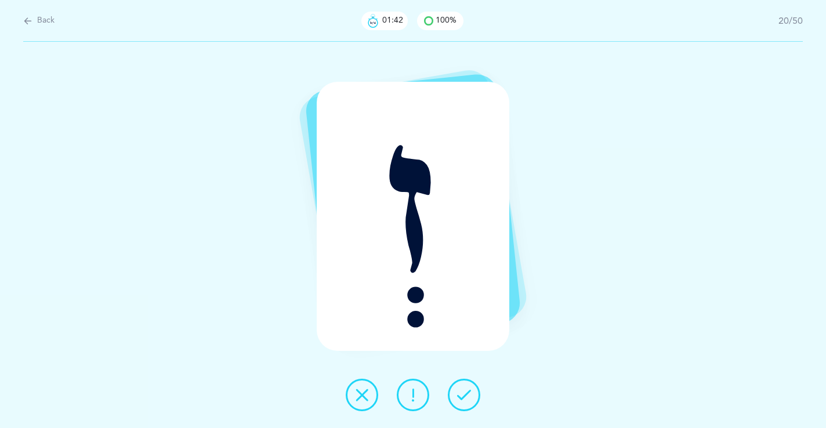
click at [463, 395] on icon at bounding box center [464, 395] width 14 height 14
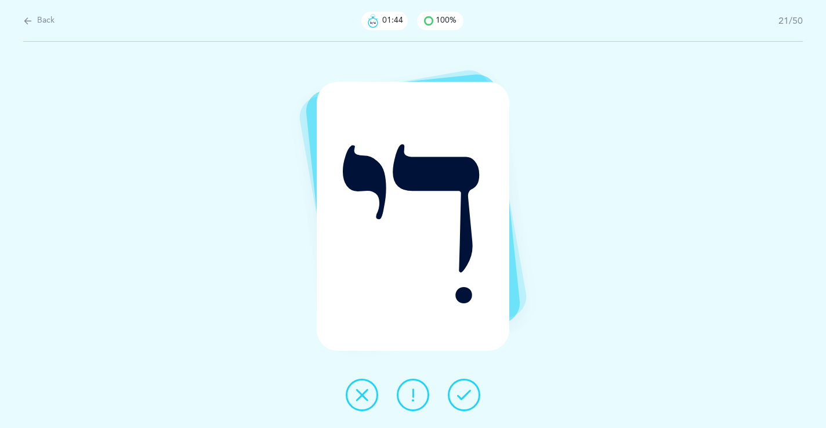
click at [463, 395] on icon at bounding box center [464, 395] width 14 height 14
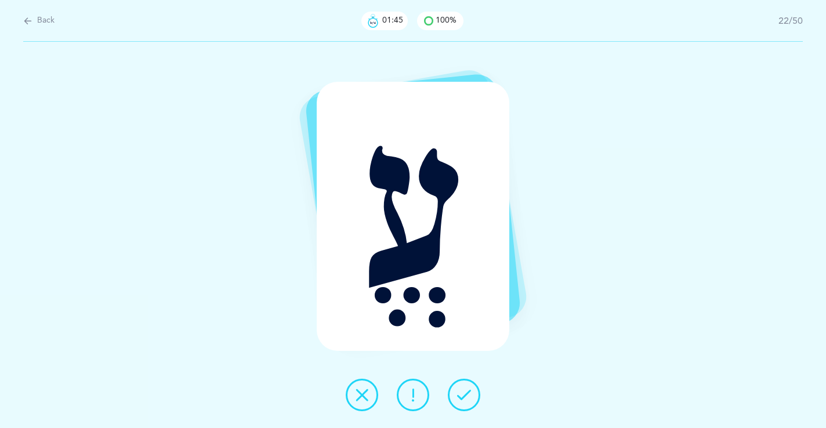
click at [463, 395] on icon at bounding box center [464, 395] width 14 height 14
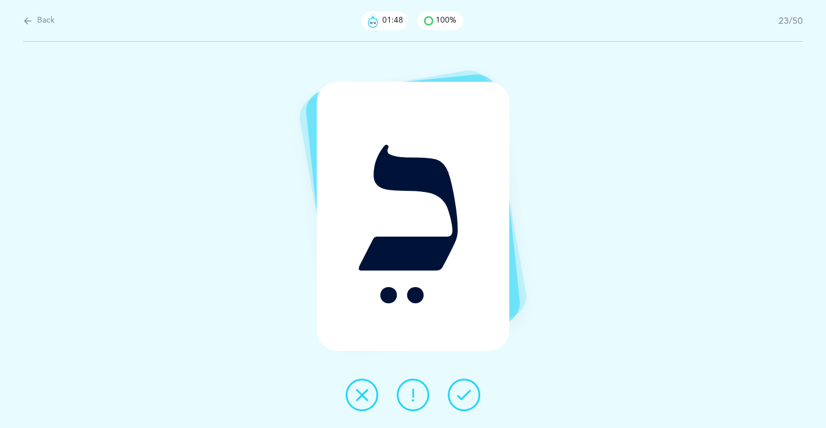
click at [463, 395] on icon at bounding box center [464, 395] width 14 height 14
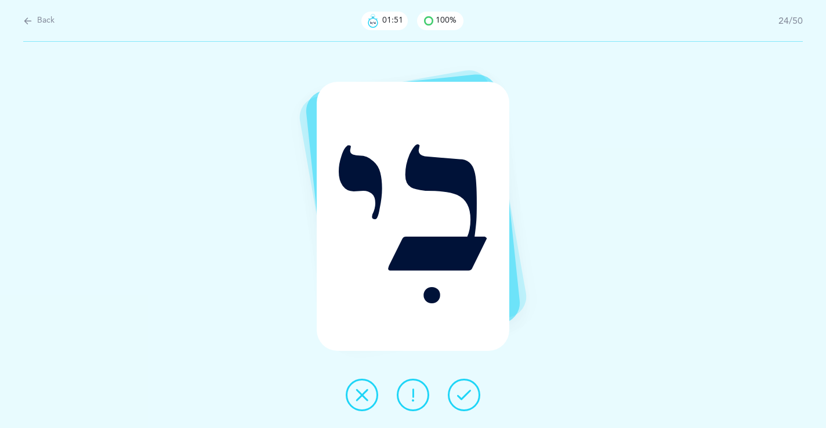
click at [463, 395] on icon at bounding box center [464, 395] width 14 height 14
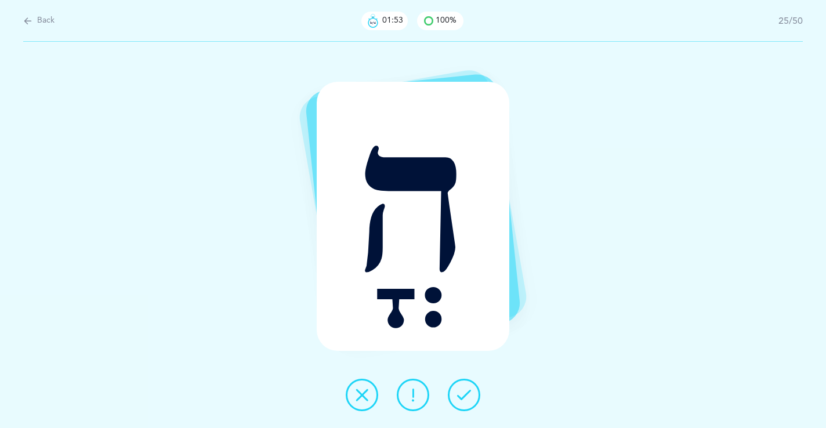
click at [463, 395] on icon at bounding box center [464, 395] width 14 height 14
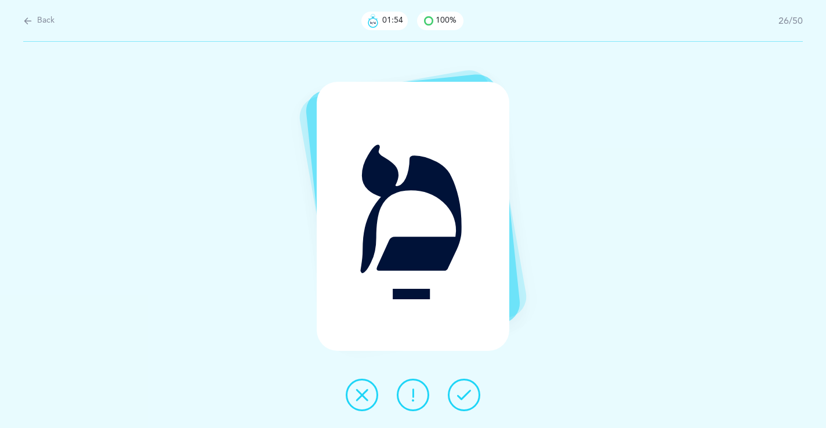
click at [463, 395] on icon at bounding box center [464, 395] width 14 height 14
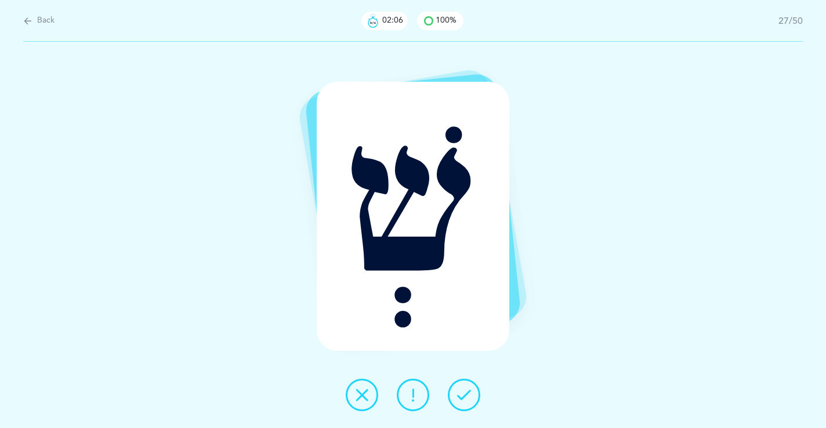
click at [465, 396] on icon at bounding box center [464, 395] width 14 height 14
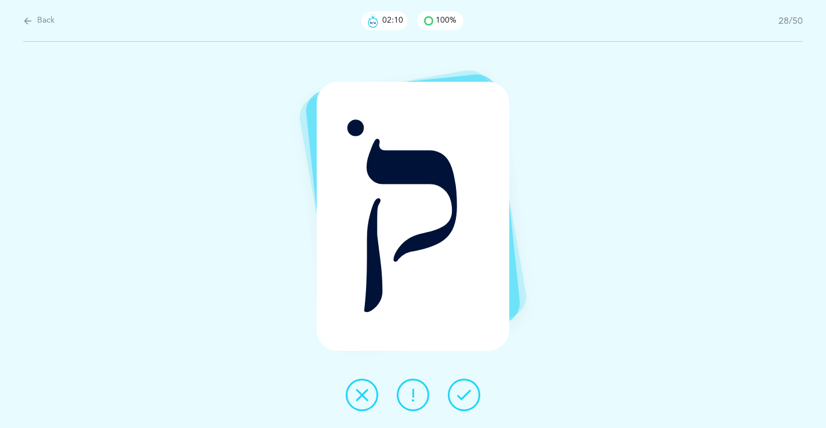
click at [465, 396] on icon at bounding box center [464, 395] width 14 height 14
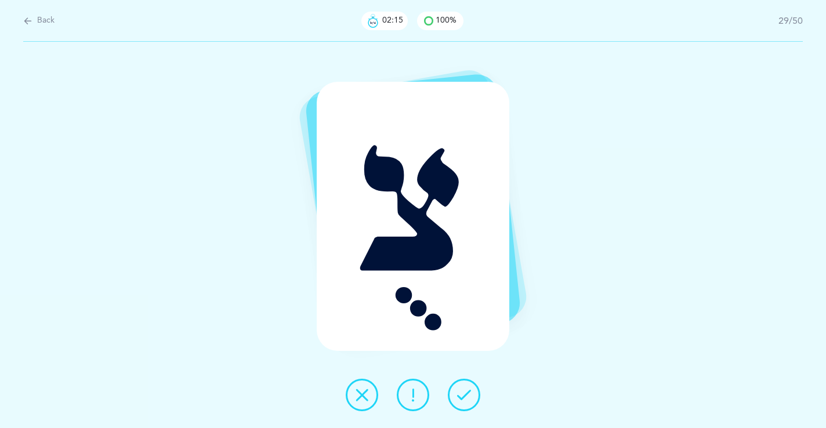
click at [465, 396] on icon at bounding box center [464, 395] width 14 height 14
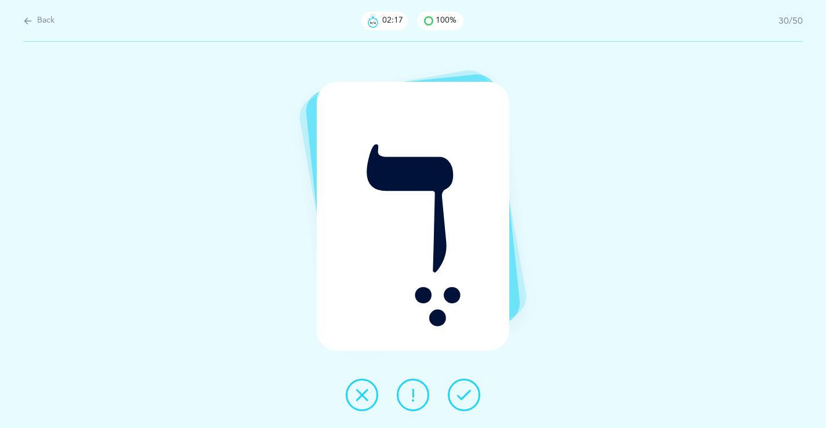
click at [465, 396] on icon at bounding box center [464, 395] width 14 height 14
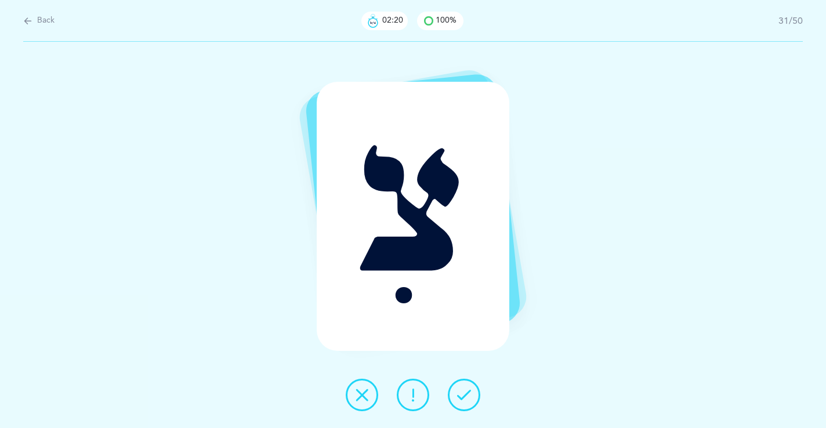
click at [465, 396] on icon at bounding box center [464, 395] width 14 height 14
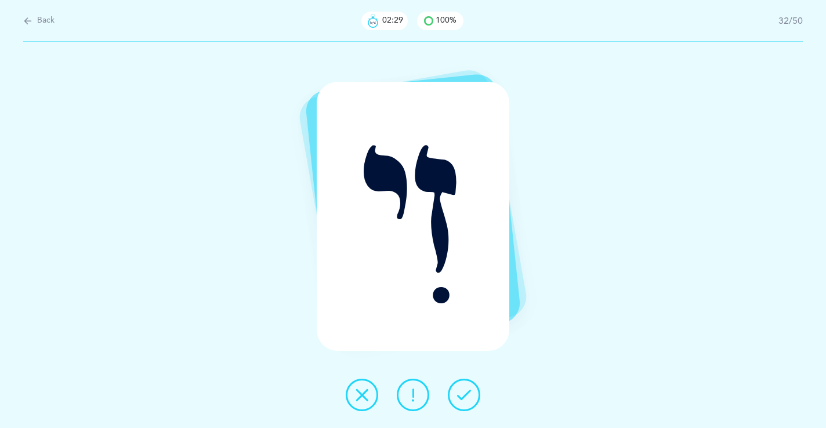
click at [463, 397] on icon at bounding box center [464, 395] width 14 height 14
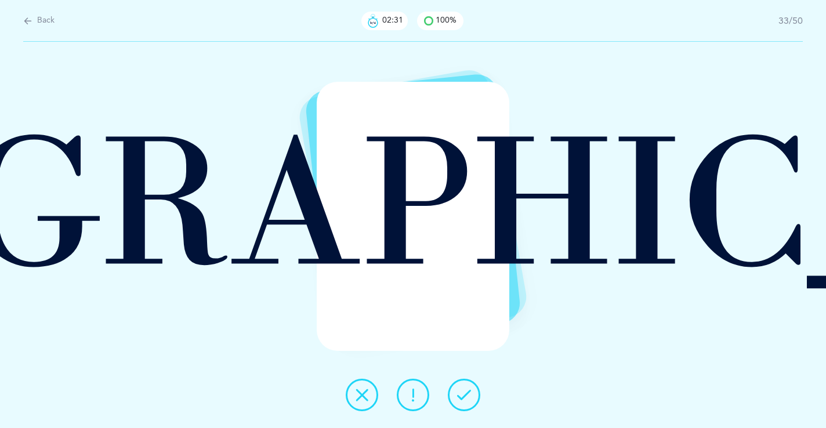
click at [463, 397] on icon at bounding box center [464, 395] width 14 height 14
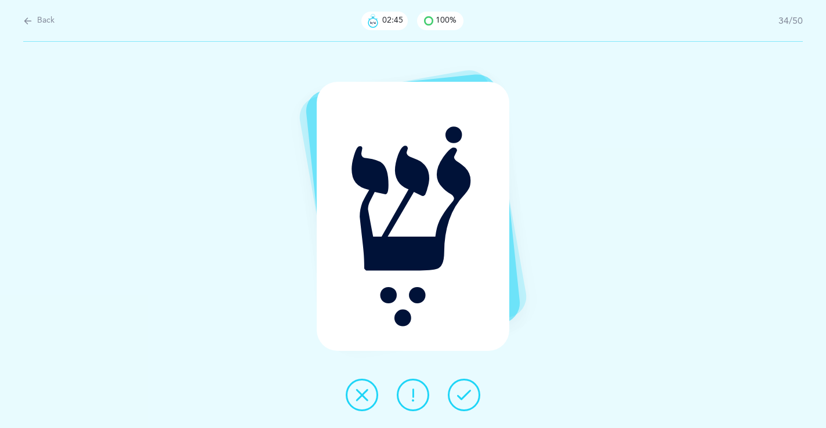
click at [463, 397] on icon at bounding box center [464, 395] width 14 height 14
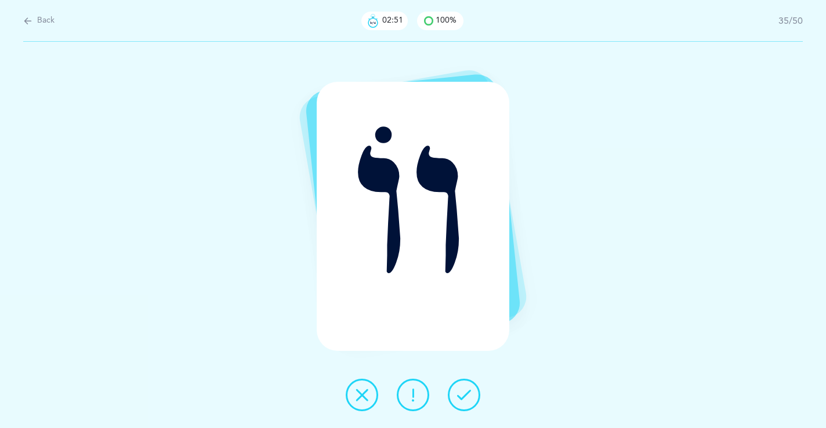
click at [560, 271] on div "ווֹ" at bounding box center [413, 235] width 826 height 386
click at [470, 389] on icon at bounding box center [464, 395] width 14 height 14
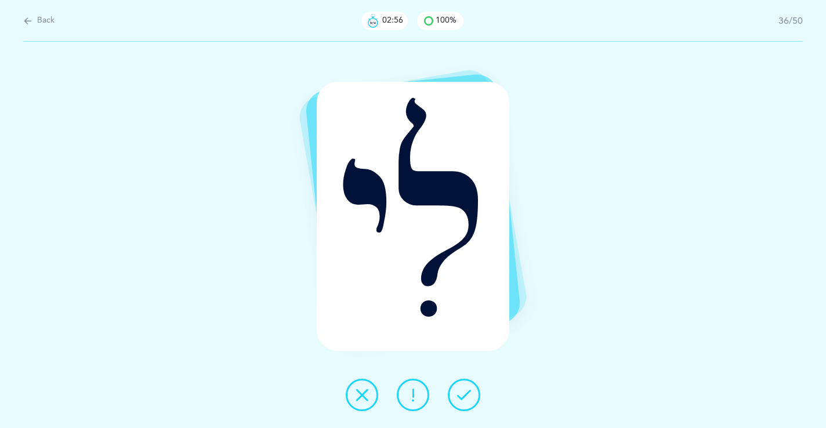
click at [462, 390] on icon at bounding box center [464, 395] width 14 height 14
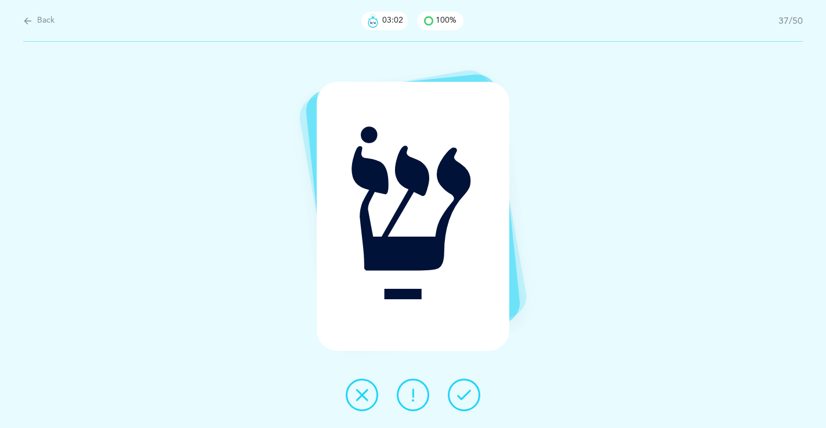
click at [462, 390] on icon at bounding box center [464, 395] width 14 height 14
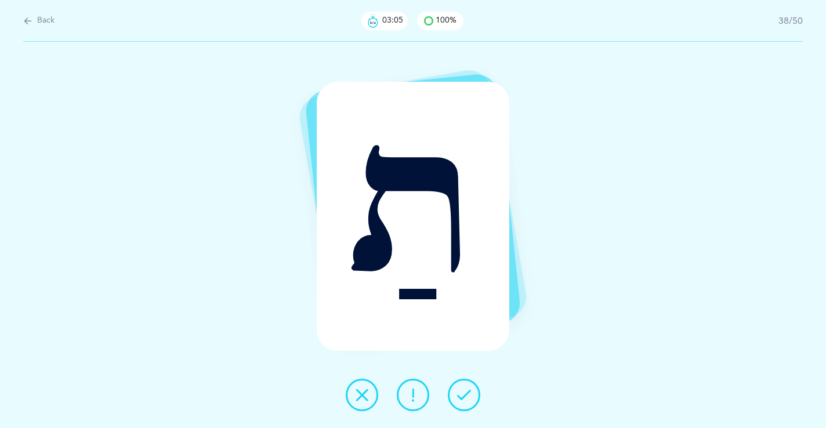
click at [462, 390] on icon at bounding box center [464, 395] width 14 height 14
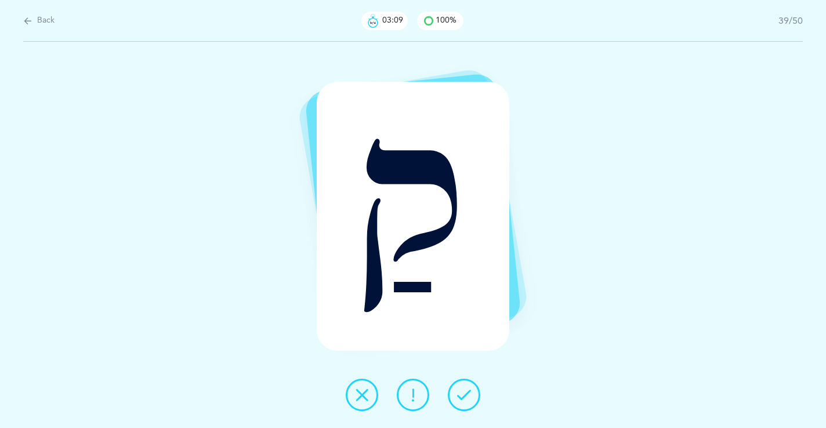
click at [462, 390] on icon at bounding box center [464, 395] width 14 height 14
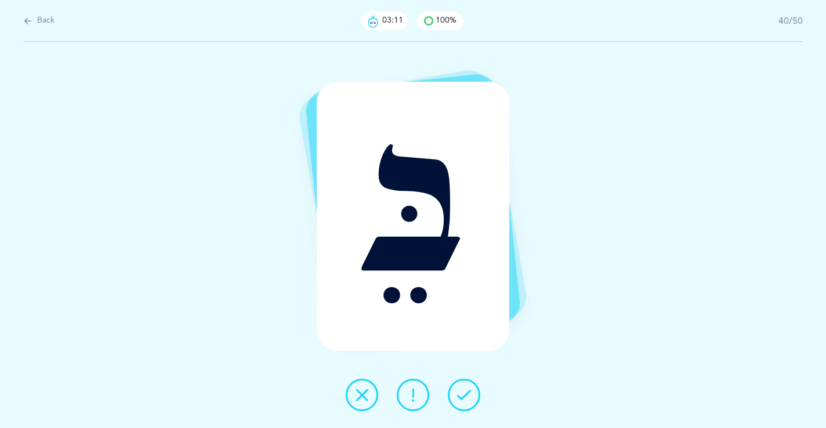
click at [462, 390] on icon at bounding box center [464, 395] width 14 height 14
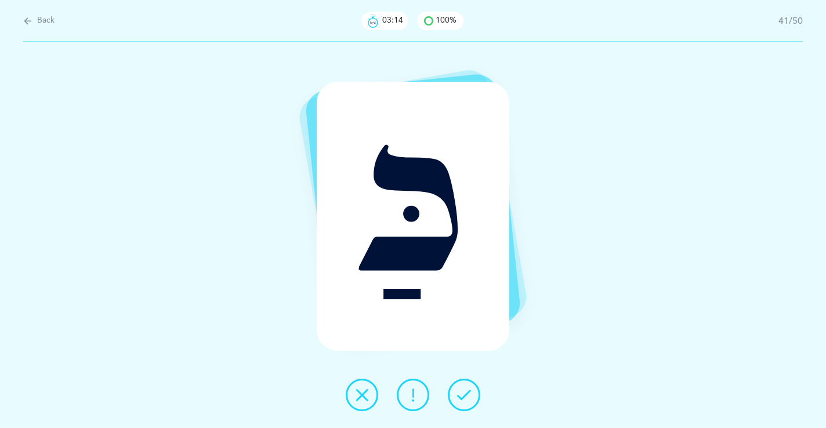
click at [462, 390] on icon at bounding box center [464, 395] width 14 height 14
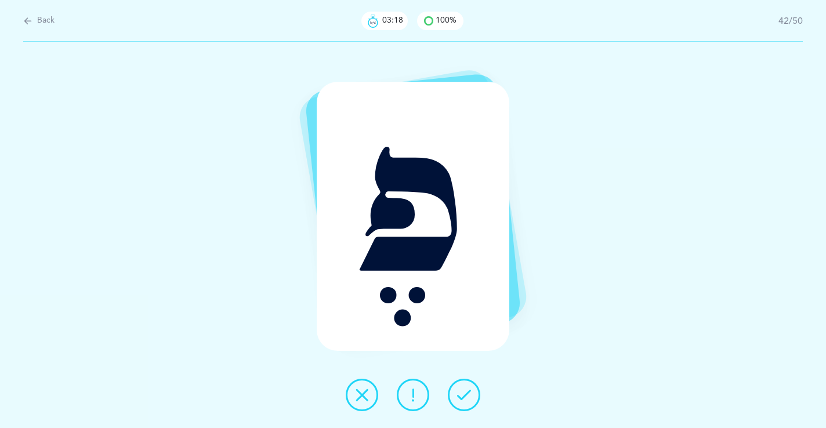
click at [462, 390] on icon at bounding box center [464, 395] width 14 height 14
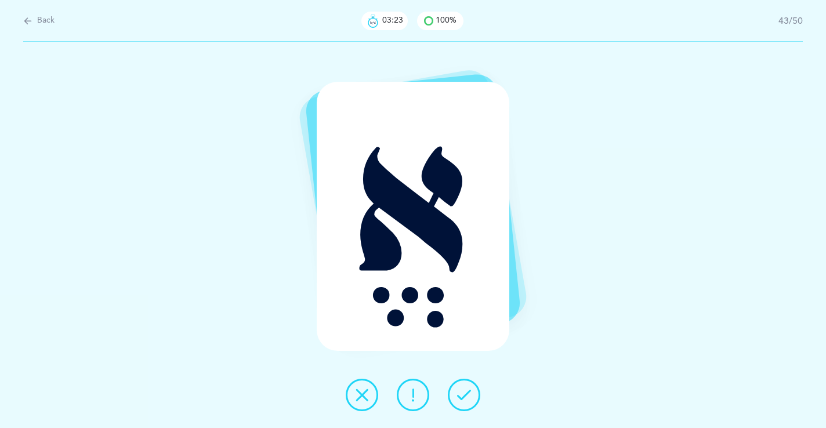
click at [462, 390] on icon at bounding box center [464, 395] width 14 height 14
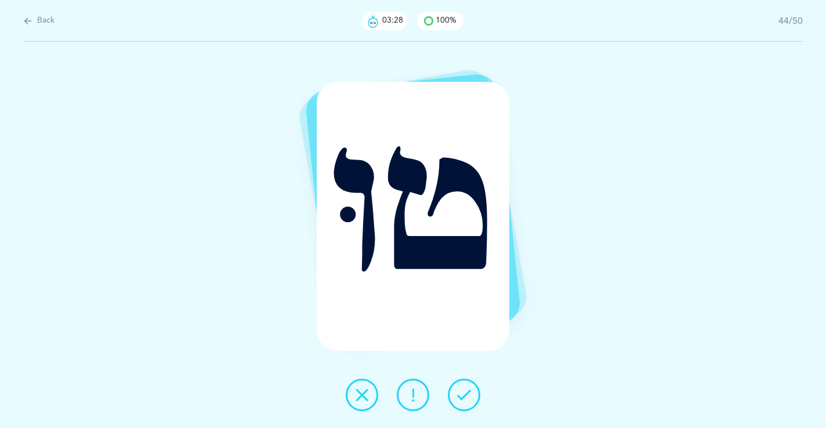
click at [462, 390] on icon at bounding box center [464, 395] width 14 height 14
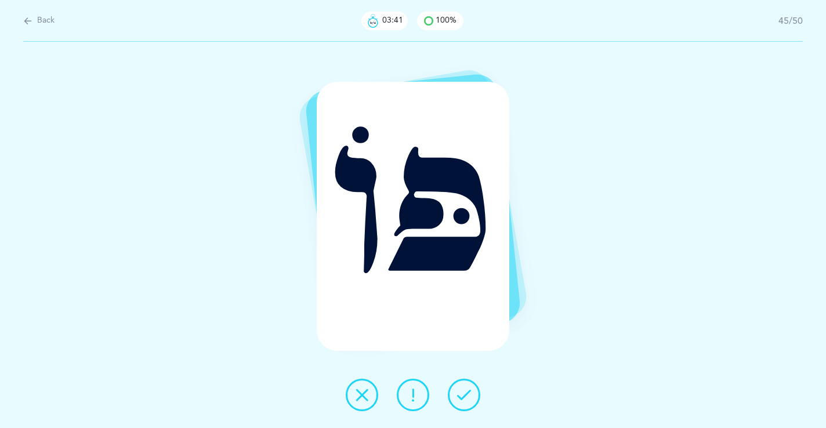
click at [405, 396] on button at bounding box center [413, 395] width 32 height 32
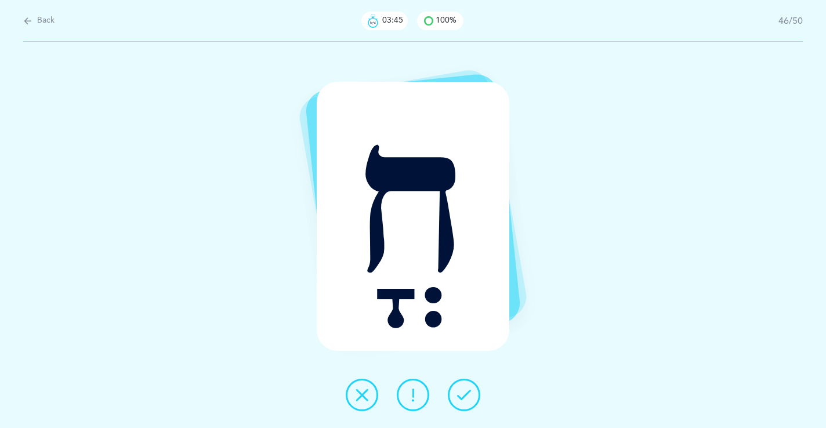
click at [461, 390] on icon at bounding box center [464, 395] width 14 height 14
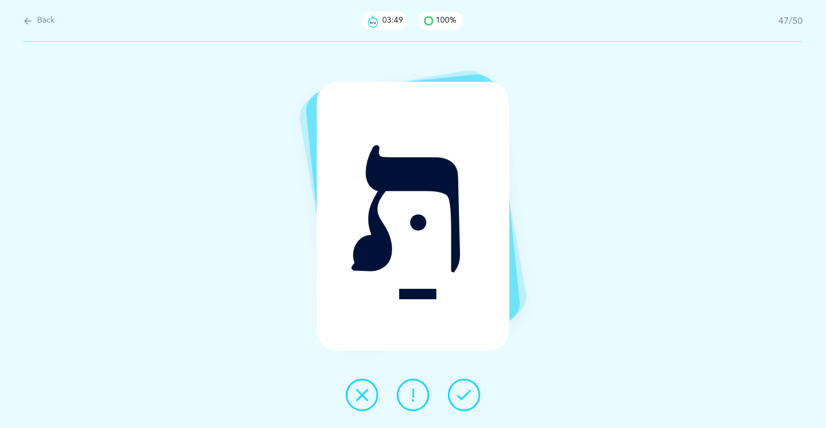
click at [461, 390] on icon at bounding box center [464, 395] width 14 height 14
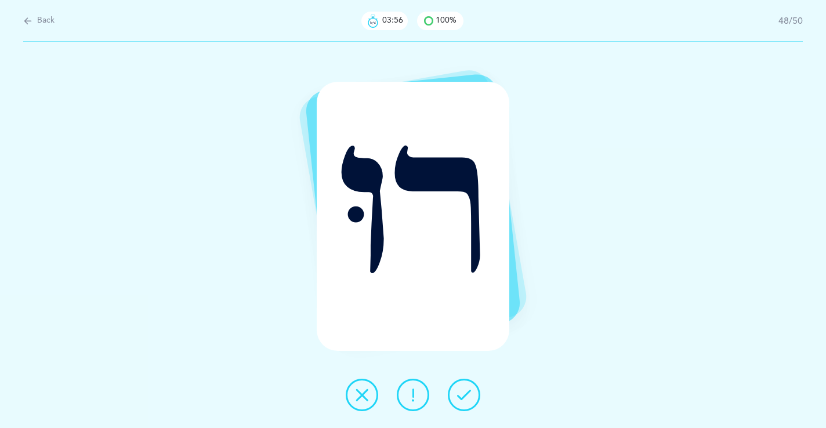
click at [461, 390] on icon at bounding box center [464, 395] width 14 height 14
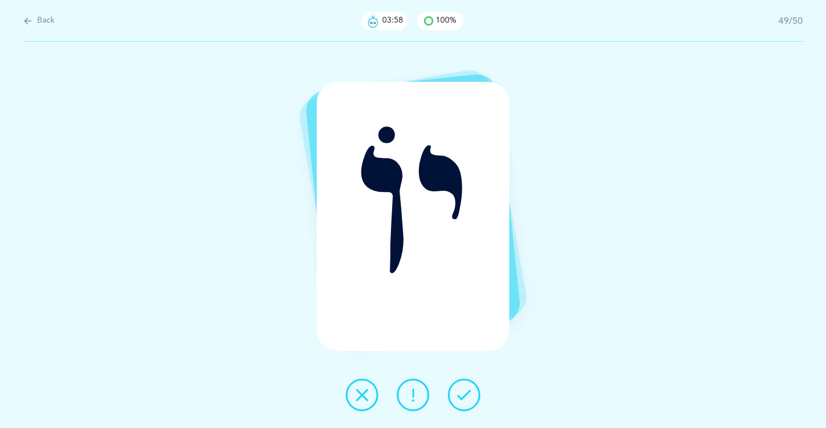
click at [461, 390] on icon at bounding box center [464, 395] width 14 height 14
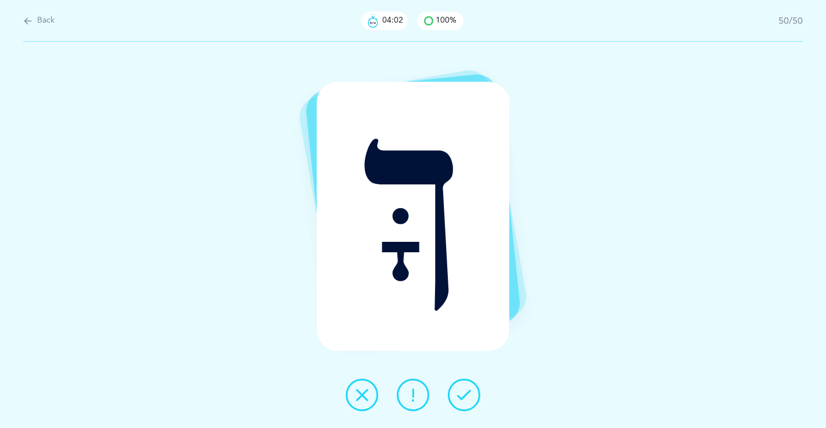
click at [461, 390] on icon at bounding box center [464, 395] width 14 height 14
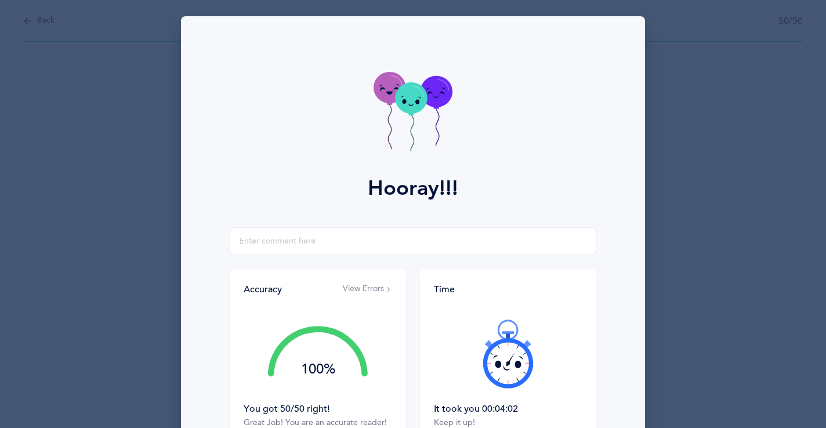
click at [45, 38] on div "Hooray!!! Accuracy View Errors 100% You got 50/50 right! Great Job! You are an …" at bounding box center [413, 214] width 826 height 428
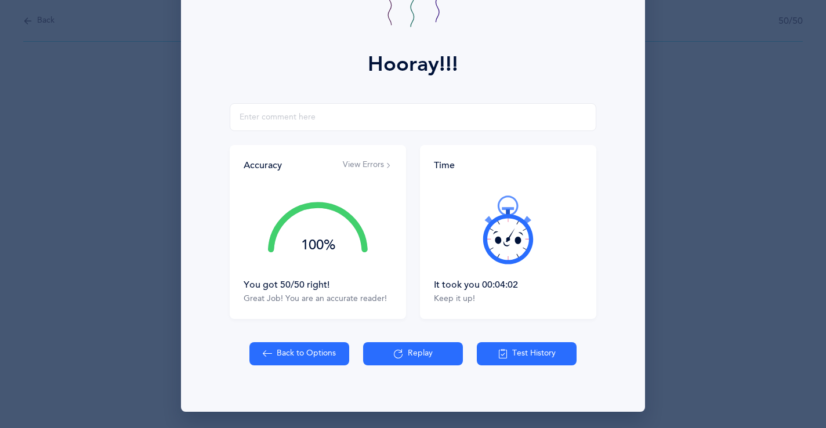
drag, startPoint x: 288, startPoint y: 382, endPoint x: 292, endPoint y: 356, distance: 26.4
click at [292, 356] on div "Back to Options Replay Test History" at bounding box center [413, 377] width 450 height 70
click at [283, 348] on button "Back to Options" at bounding box center [299, 353] width 100 height 23
select select "4"
select select "27"
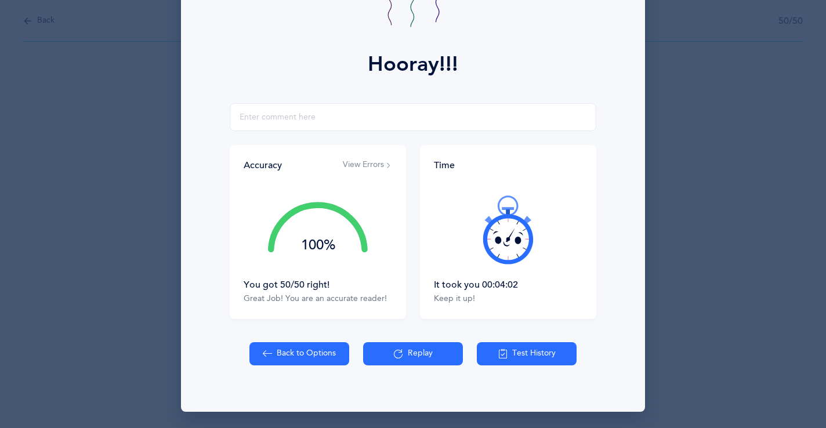
select select "single"
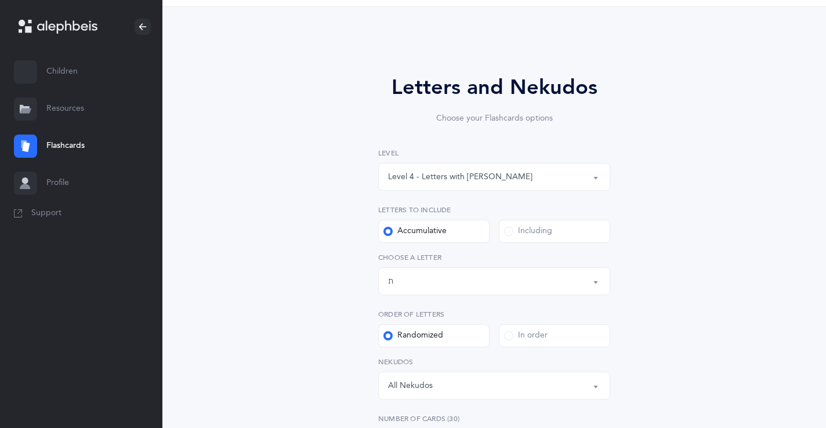
scroll to position [46, 0]
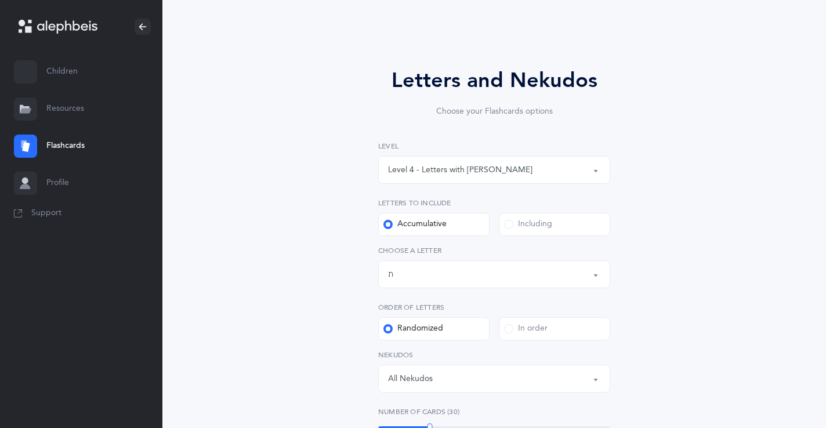
click at [481, 160] on div "Level 4 - Letters with [PERSON_NAME]" at bounding box center [494, 170] width 212 height 20
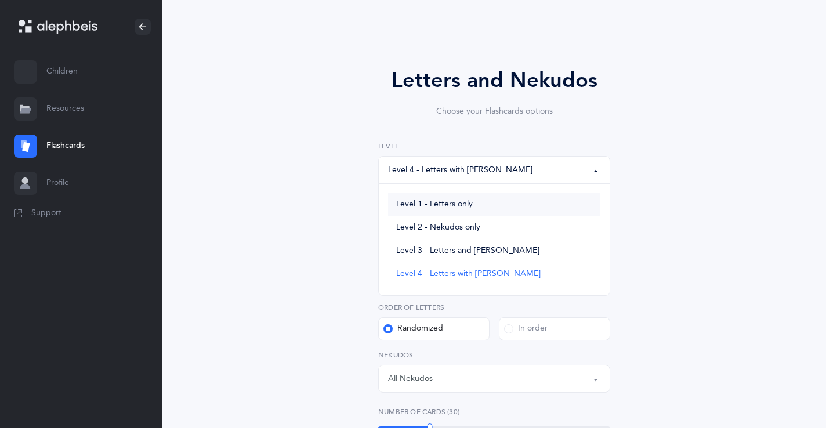
click at [473, 200] on link "Level 1 - Letters only" at bounding box center [494, 204] width 212 height 23
select select "1"
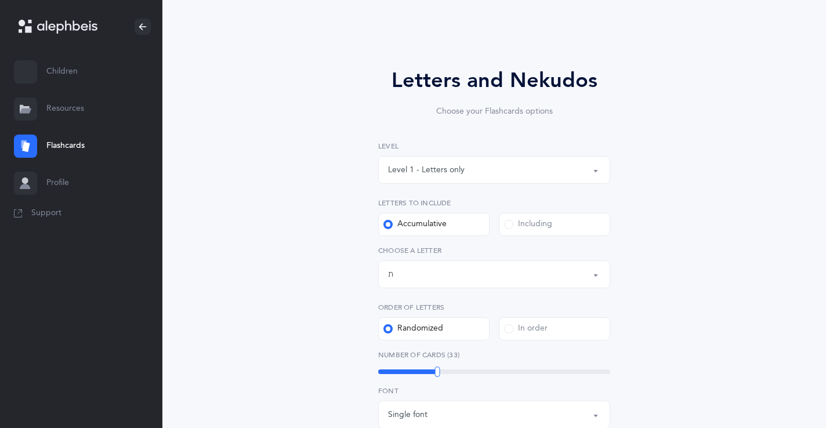
click at [477, 280] on div "Letters up until: ת" at bounding box center [494, 274] width 212 height 20
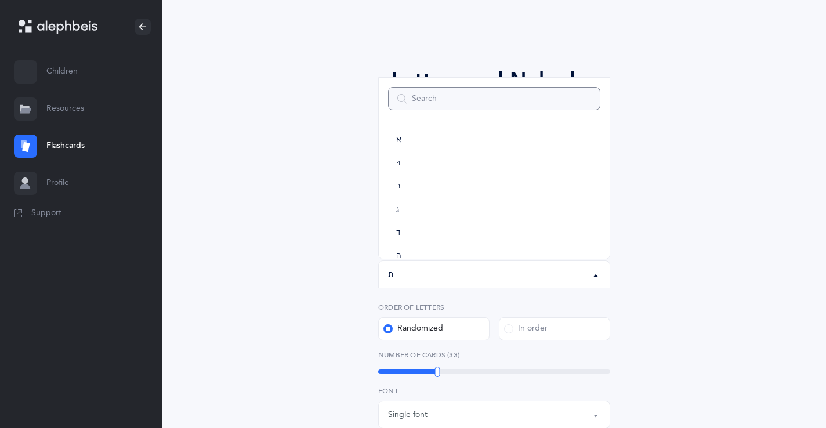
scroll to position [645, 0]
click at [749, 227] on div "Letters and Nekudos Choose your Flashcards options Level 1 - Letters only Level…" at bounding box center [494, 404] width 529 height 744
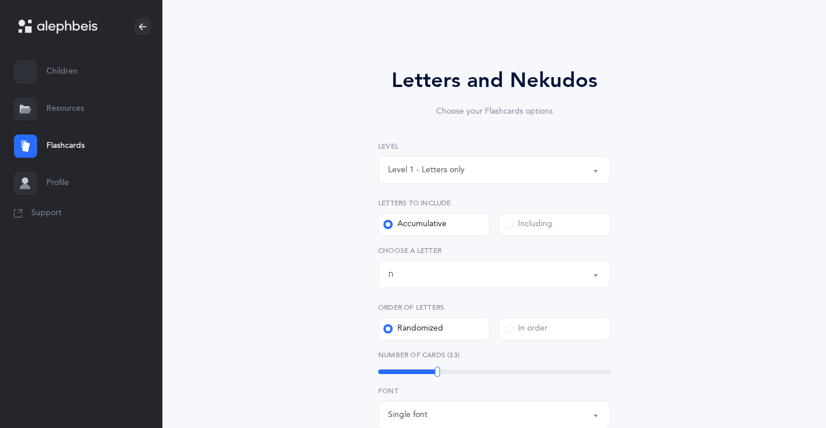
click at [506, 223] on span at bounding box center [508, 224] width 9 height 9
click at [0, 0] on input "Including" at bounding box center [0, 0] width 0 height 0
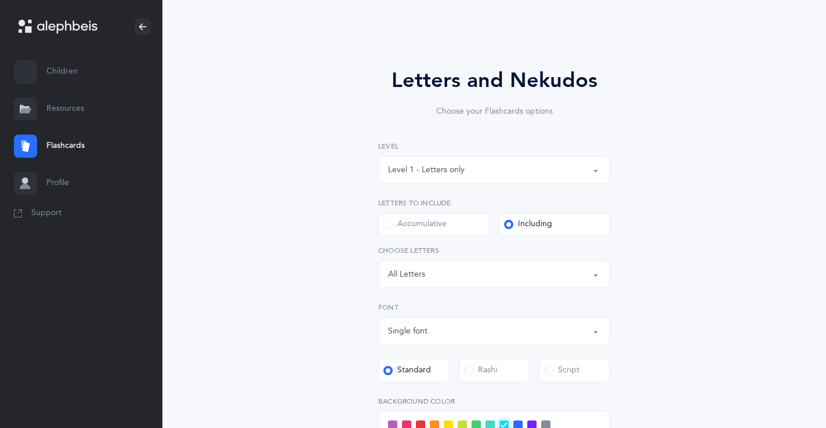
click at [459, 281] on div "Letters: All Letters" at bounding box center [494, 274] width 212 height 20
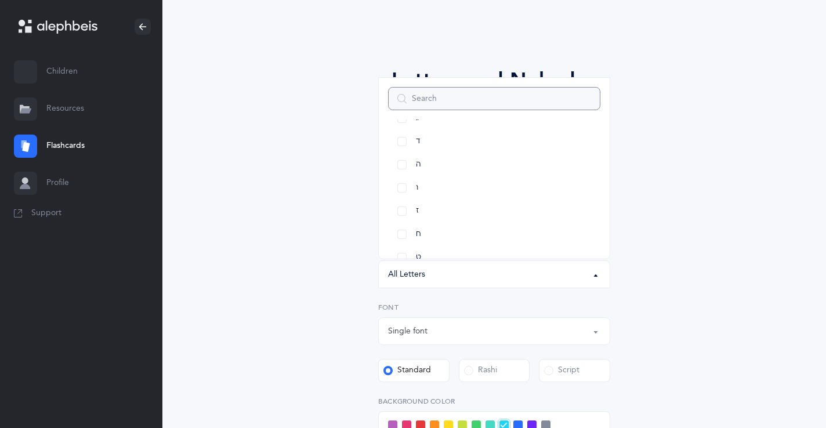
scroll to position [133, 0]
click at [406, 213] on link "ח" at bounding box center [494, 216] width 212 height 23
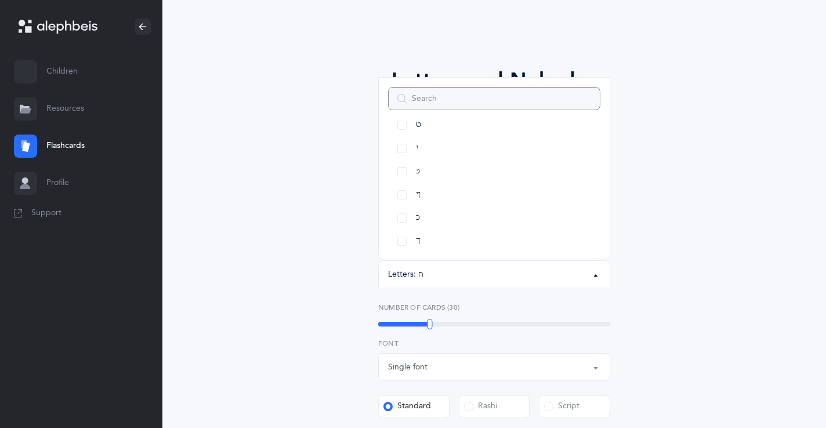
scroll to position [255, 0]
click at [401, 186] on link "ךּ" at bounding box center [494, 186] width 212 height 23
click at [402, 157] on link "כּ" at bounding box center [494, 163] width 212 height 23
click at [403, 209] on link "כ" at bounding box center [494, 209] width 212 height 23
click at [401, 233] on link "ך" at bounding box center [494, 233] width 212 height 23
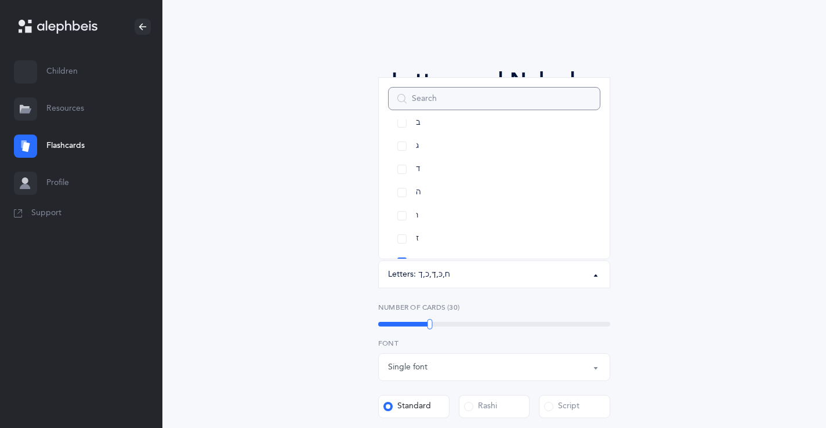
scroll to position [86, 0]
click at [399, 222] on link "ו" at bounding box center [494, 216] width 212 height 23
select select "6"
click at [403, 144] on link "פּ" at bounding box center [494, 139] width 212 height 23
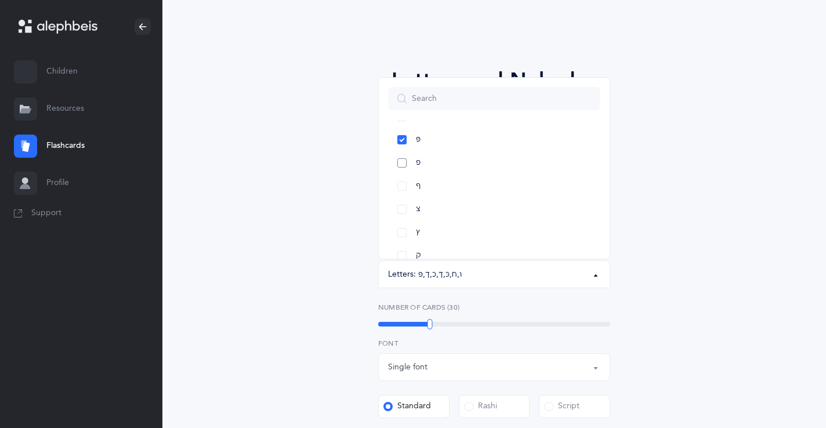
click at [404, 162] on link "פ" at bounding box center [494, 162] width 212 height 23
click at [397, 189] on link "ף" at bounding box center [494, 186] width 212 height 23
drag, startPoint x: 428, startPoint y: 322, endPoint x: 482, endPoint y: 321, distance: 54.0
click at [482, 321] on div at bounding box center [482, 324] width 5 height 10
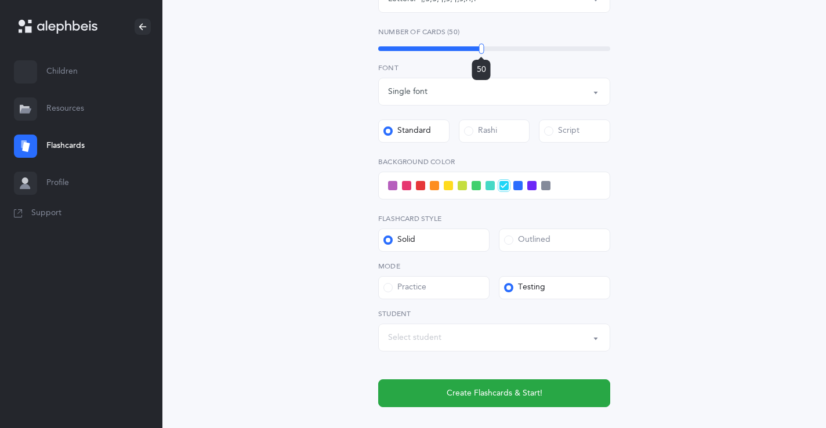
scroll to position [390, 0]
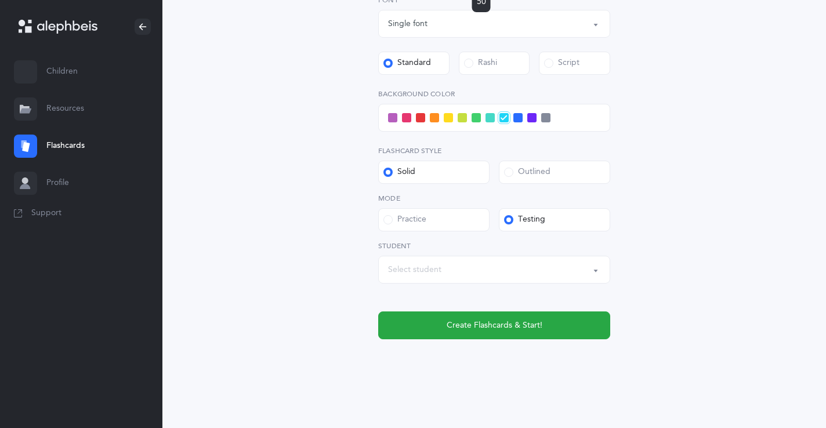
click at [505, 258] on button "Select student" at bounding box center [494, 270] width 232 height 28
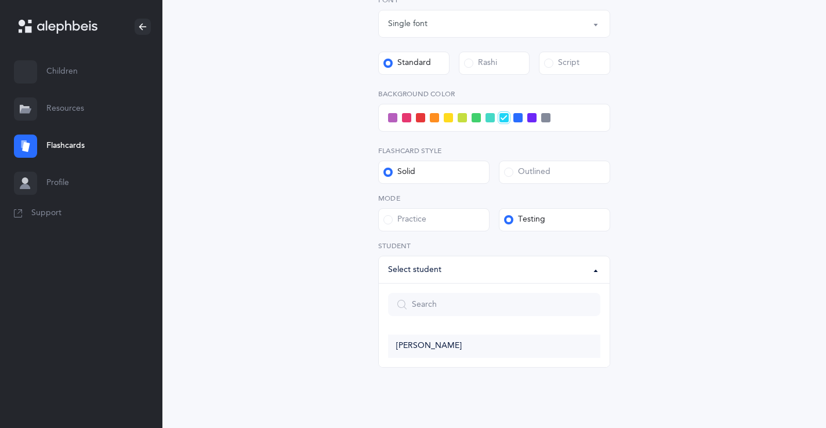
click at [492, 345] on link "[PERSON_NAME]" at bounding box center [494, 346] width 212 height 23
select select "14274"
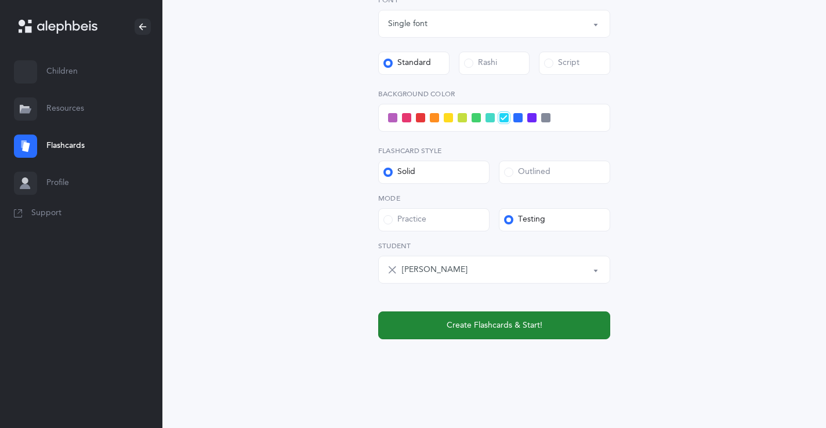
click at [512, 327] on span "Create Flashcards & Start!" at bounding box center [495, 326] width 96 height 12
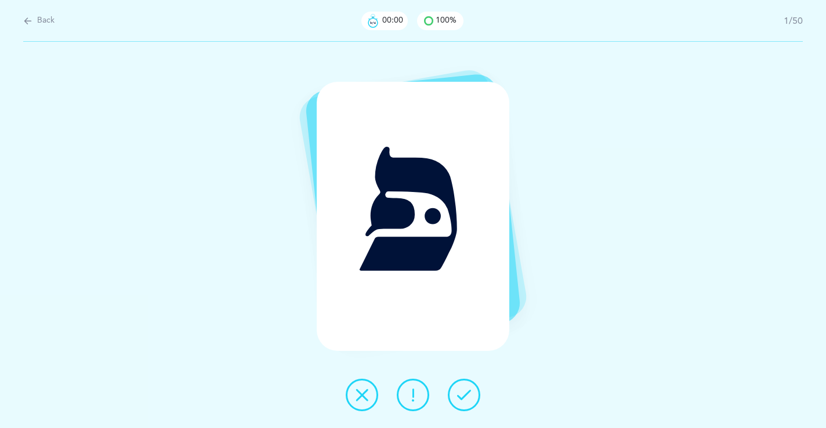
scroll to position [0, 0]
click at [470, 380] on button at bounding box center [464, 395] width 32 height 32
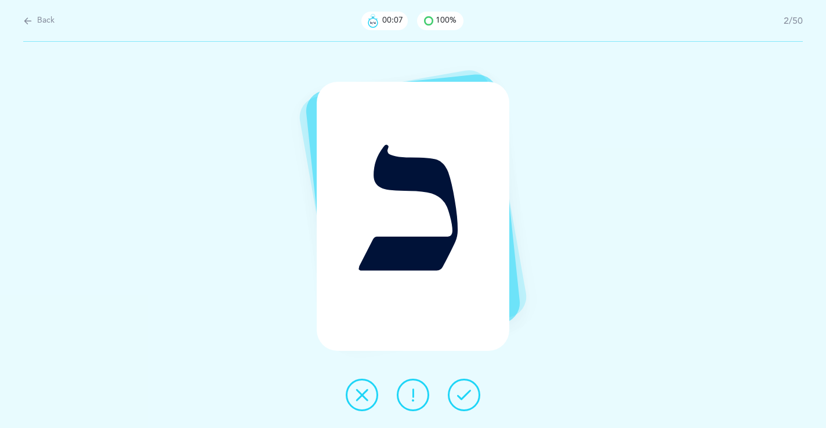
click at [470, 380] on button at bounding box center [464, 395] width 32 height 32
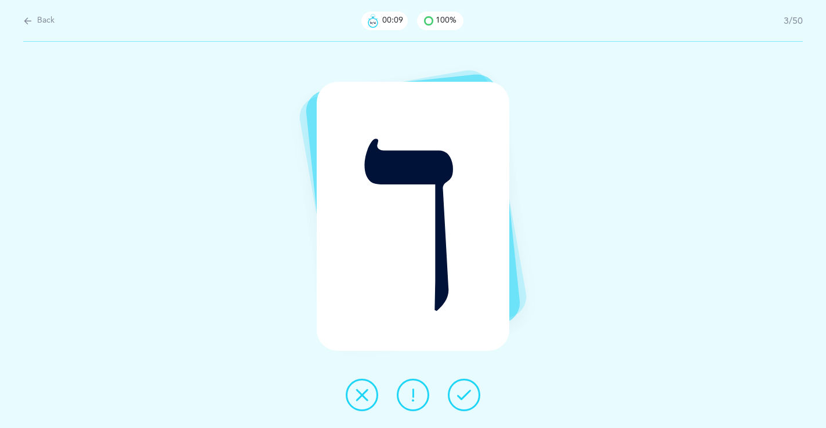
click at [470, 380] on button at bounding box center [464, 395] width 32 height 32
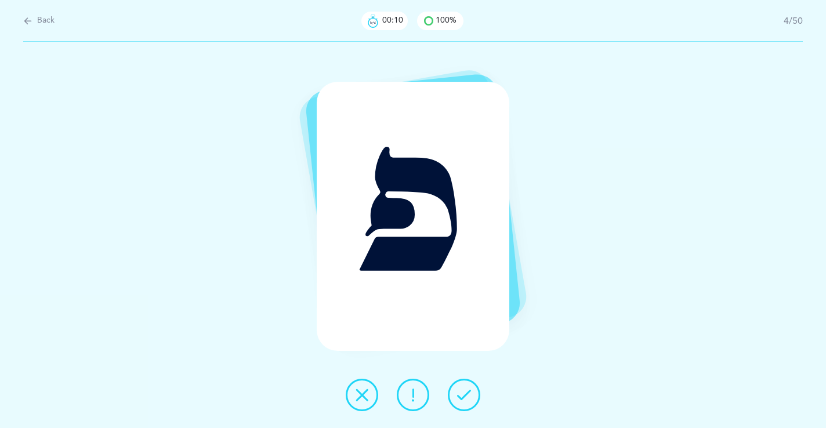
click at [470, 380] on button at bounding box center [464, 395] width 32 height 32
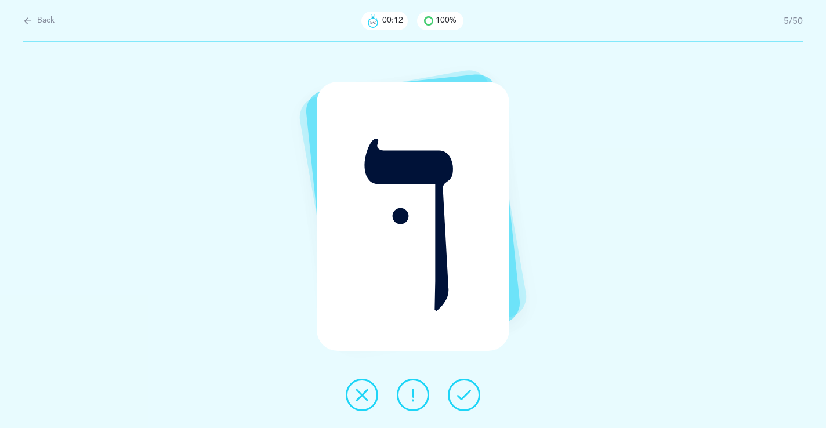
click at [470, 380] on button at bounding box center [464, 395] width 32 height 32
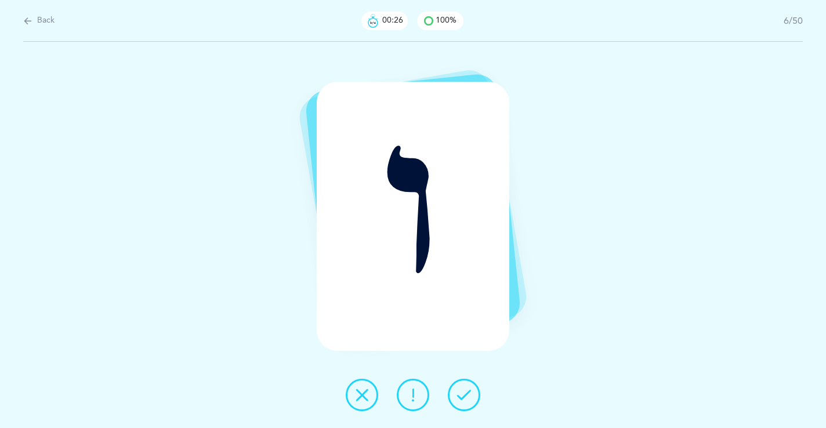
click at [414, 389] on icon at bounding box center [413, 395] width 14 height 14
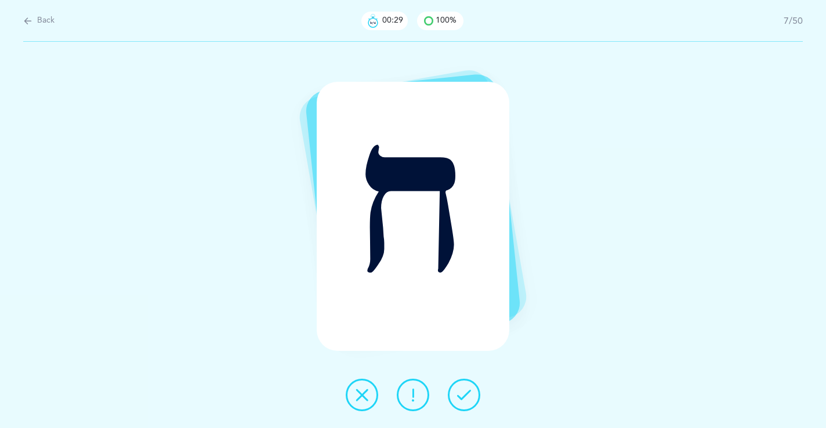
click at [457, 393] on icon at bounding box center [464, 395] width 14 height 14
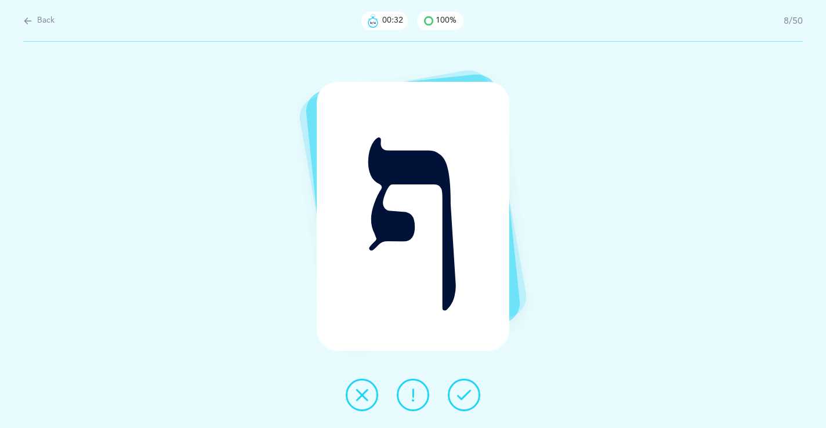
click at [457, 393] on icon at bounding box center [464, 395] width 14 height 14
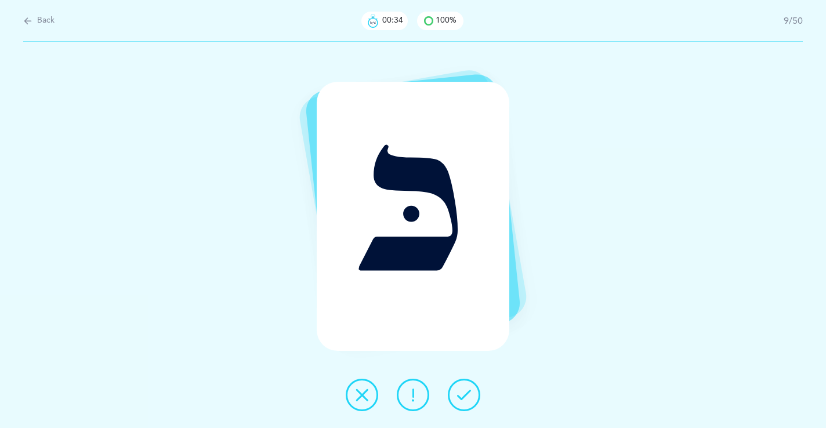
click at [457, 393] on icon at bounding box center [464, 395] width 14 height 14
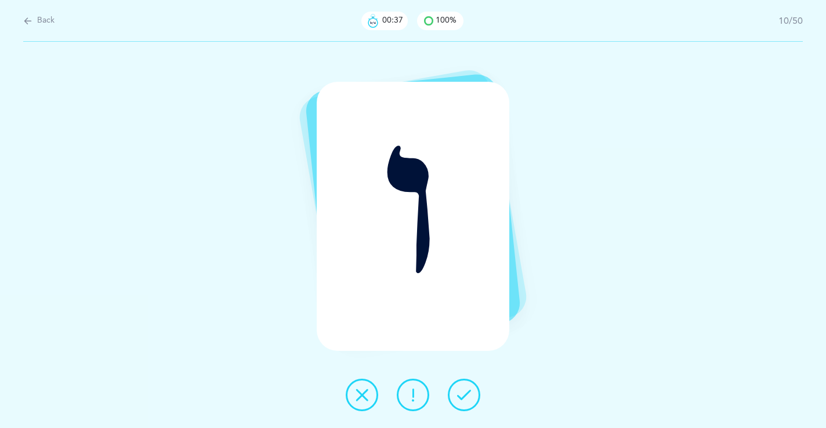
click at [457, 393] on icon at bounding box center [464, 395] width 14 height 14
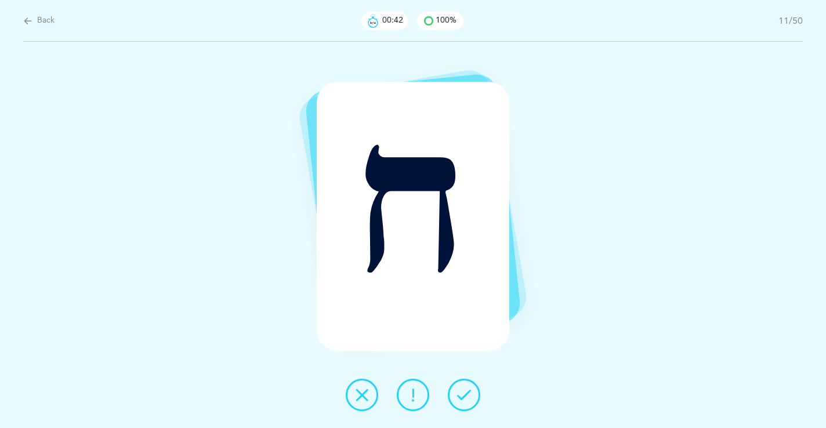
click at [457, 393] on icon at bounding box center [464, 395] width 14 height 14
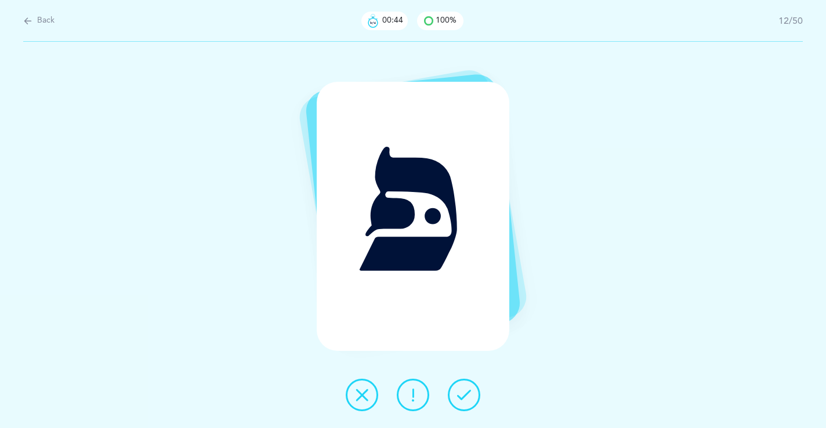
click at [457, 393] on icon at bounding box center [464, 395] width 14 height 14
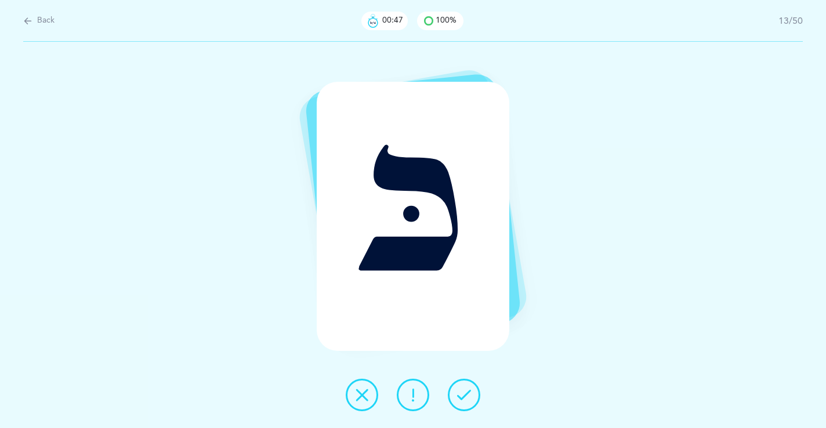
click at [457, 393] on icon at bounding box center [464, 395] width 14 height 14
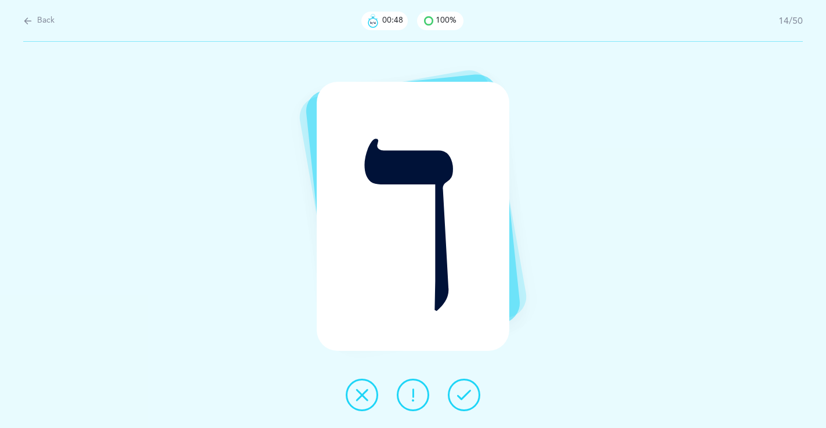
click at [457, 393] on icon at bounding box center [464, 395] width 14 height 14
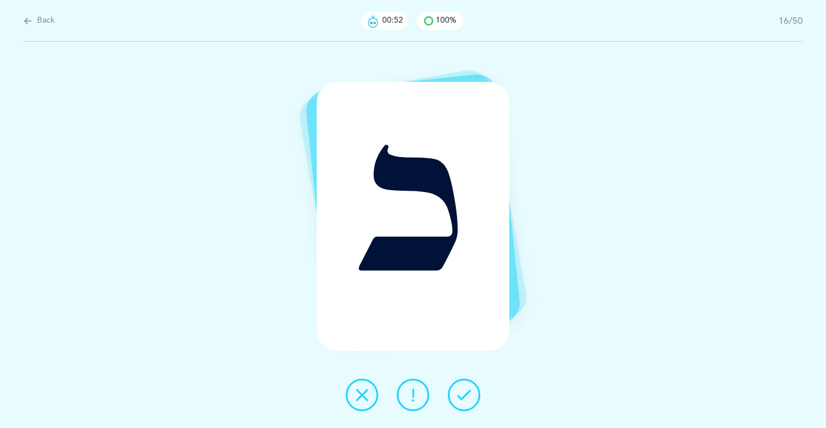
click at [457, 393] on icon at bounding box center [464, 395] width 14 height 14
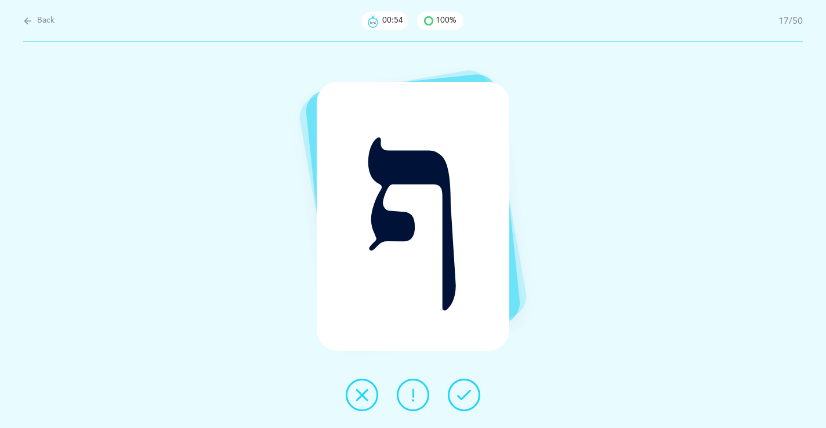
click at [457, 393] on icon at bounding box center [464, 395] width 14 height 14
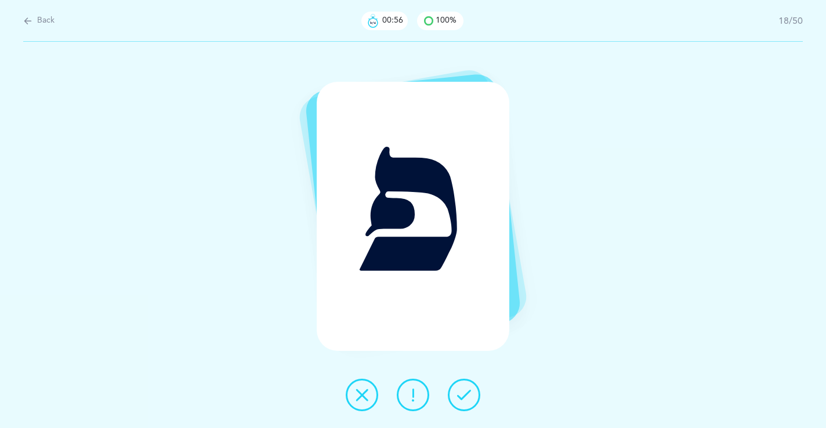
click at [457, 393] on icon at bounding box center [464, 395] width 14 height 14
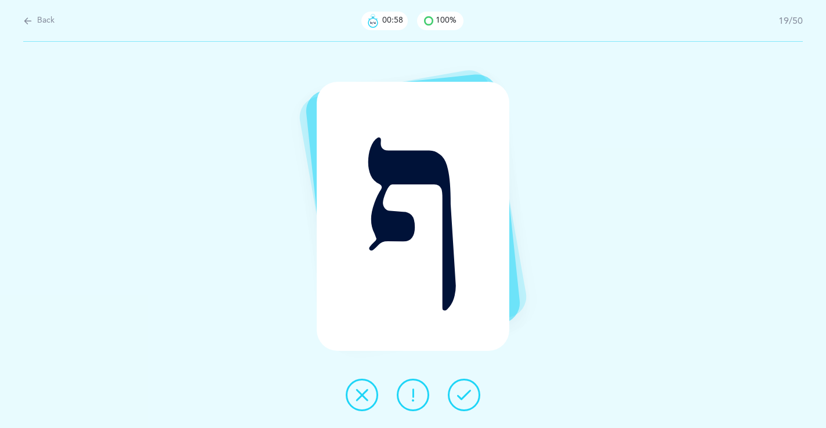
click at [457, 393] on icon at bounding box center [464, 395] width 14 height 14
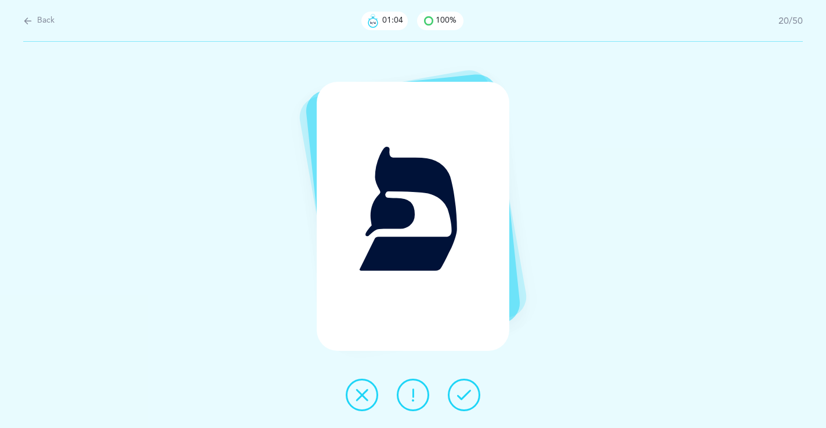
click at [457, 393] on icon at bounding box center [464, 395] width 14 height 14
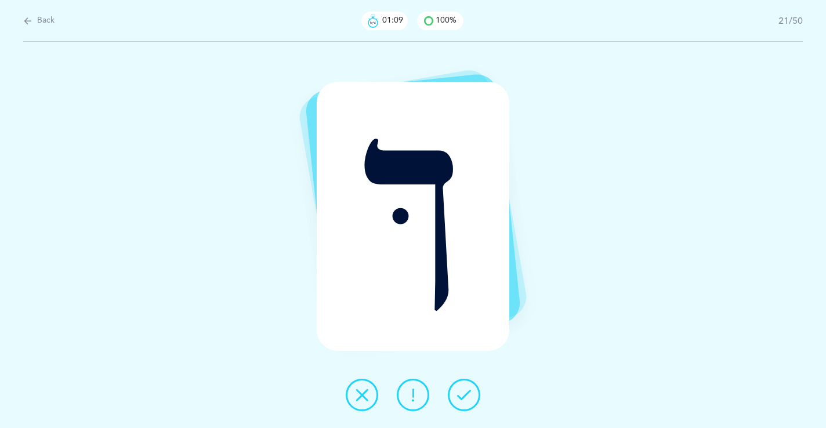
click at [457, 393] on icon at bounding box center [464, 395] width 14 height 14
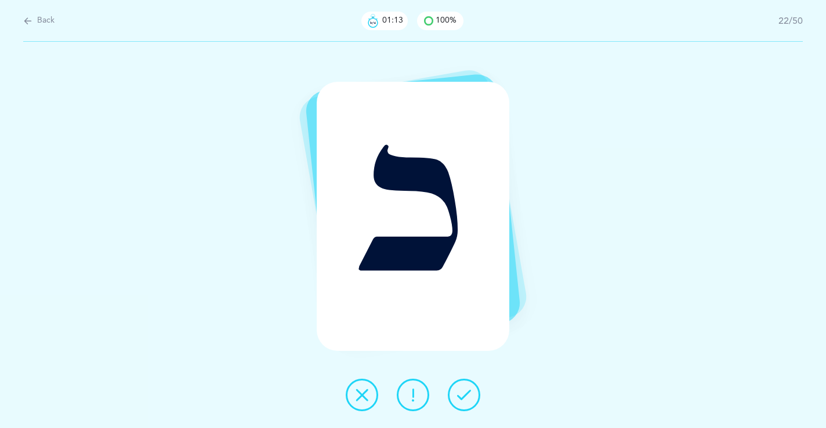
click at [457, 393] on icon at bounding box center [464, 395] width 14 height 14
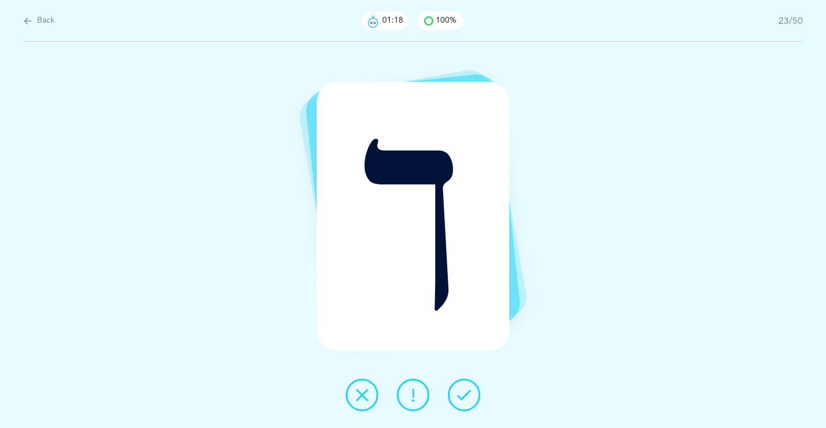
click at [457, 393] on icon at bounding box center [464, 395] width 14 height 14
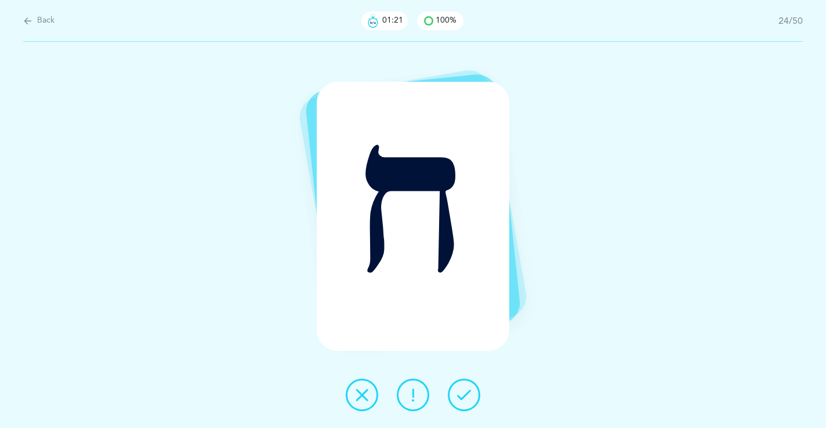
click at [457, 393] on icon at bounding box center [464, 395] width 14 height 14
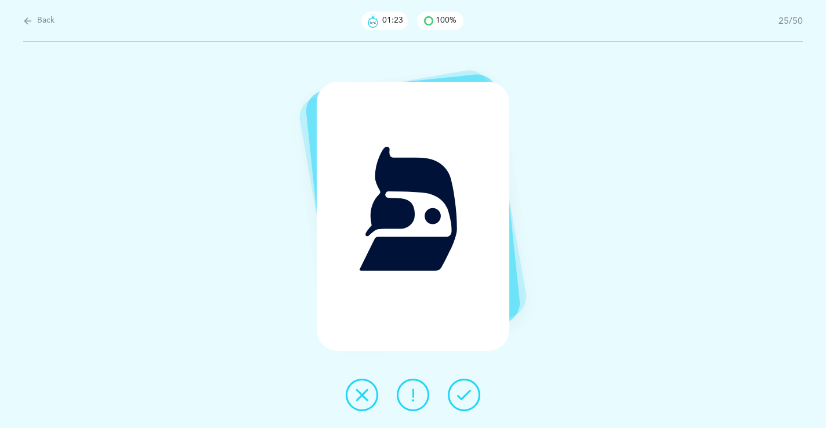
click at [457, 393] on icon at bounding box center [464, 395] width 14 height 14
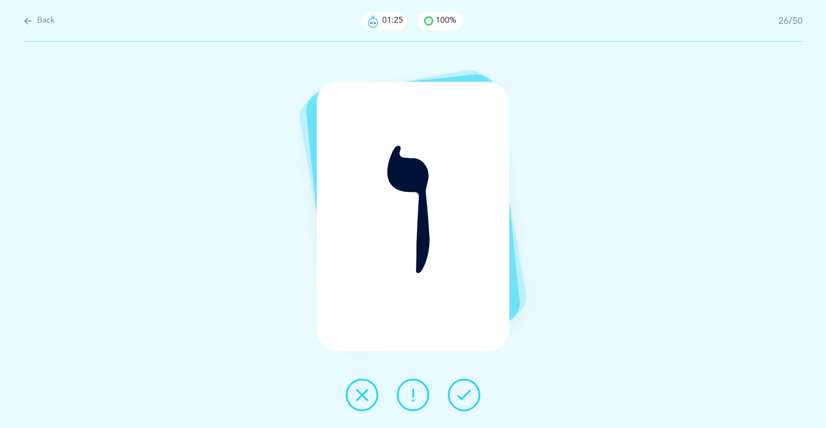
click at [457, 393] on icon at bounding box center [464, 395] width 14 height 14
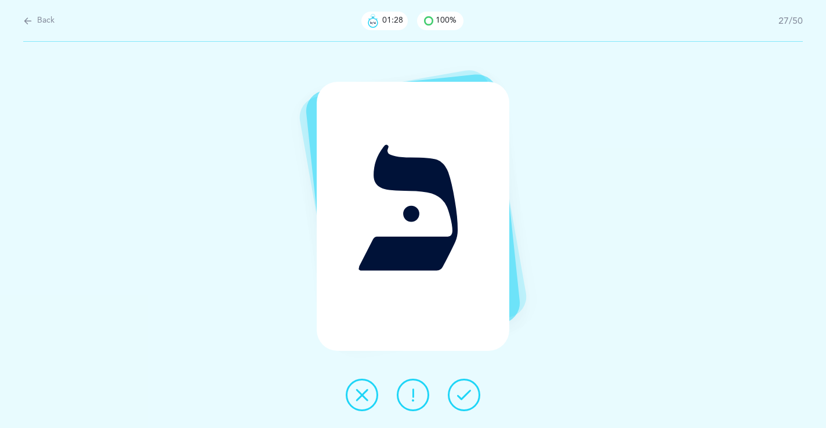
click at [457, 393] on icon at bounding box center [464, 395] width 14 height 14
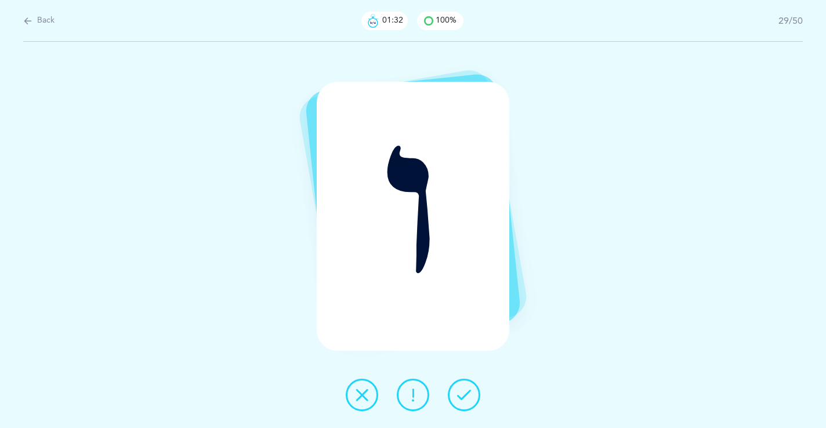
click at [457, 393] on icon at bounding box center [464, 395] width 14 height 14
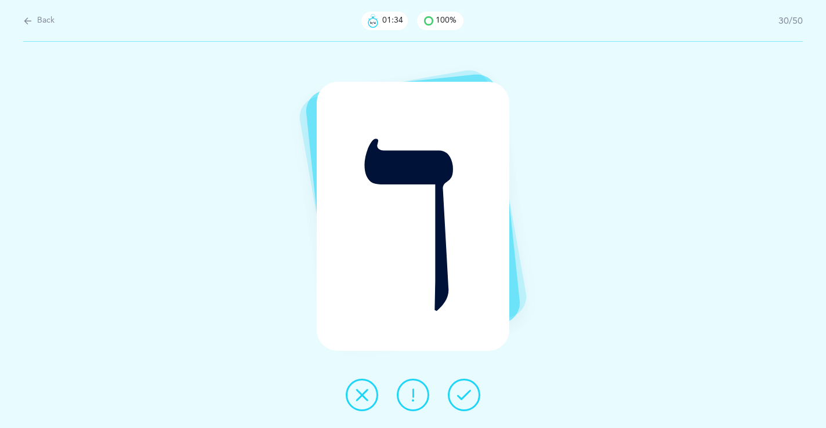
click at [457, 393] on icon at bounding box center [464, 395] width 14 height 14
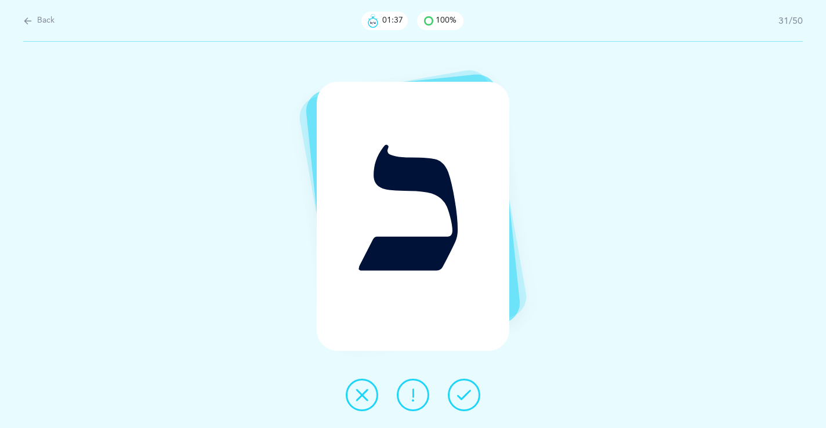
click at [457, 393] on icon at bounding box center [464, 395] width 14 height 14
click at [463, 396] on icon at bounding box center [464, 395] width 14 height 14
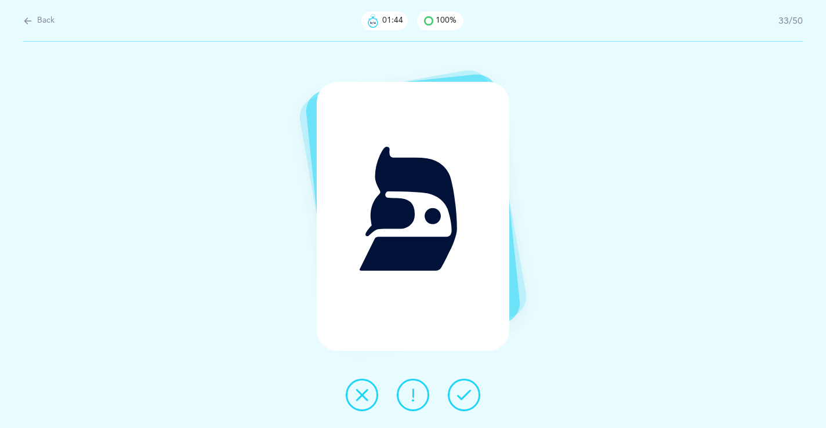
click at [463, 396] on icon at bounding box center [464, 395] width 14 height 14
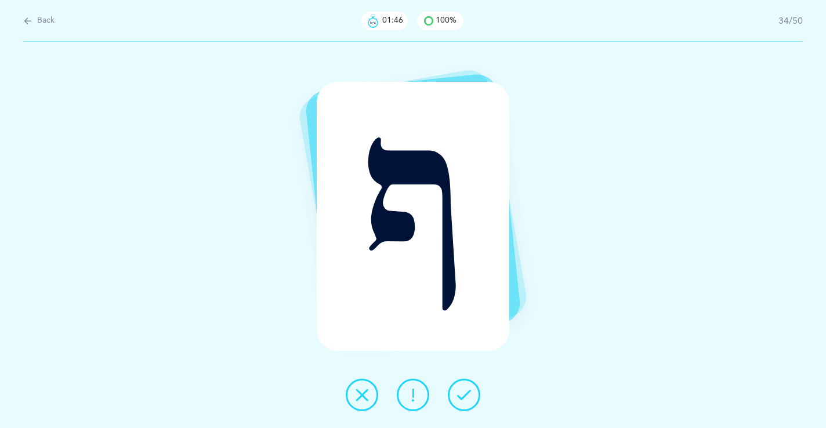
click at [463, 396] on icon at bounding box center [464, 395] width 14 height 14
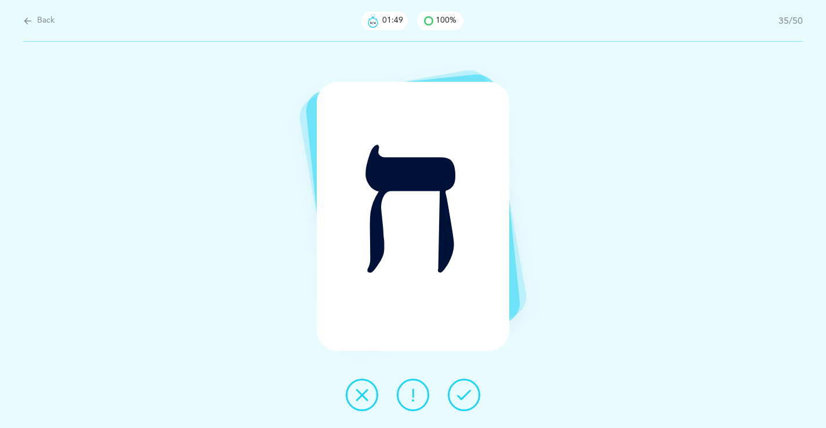
click at [463, 396] on icon at bounding box center [464, 395] width 14 height 14
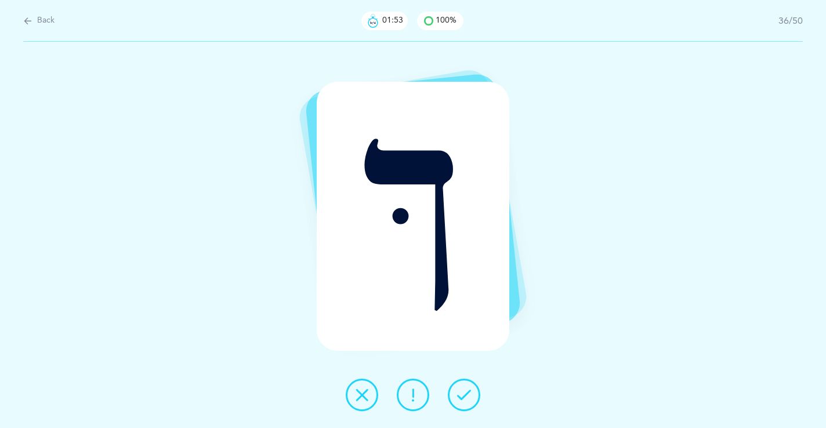
click at [463, 396] on icon at bounding box center [464, 395] width 14 height 14
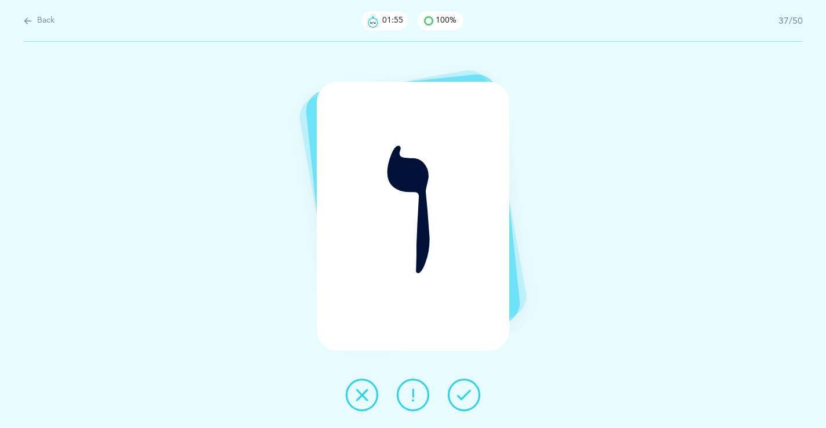
click at [463, 396] on icon at bounding box center [464, 395] width 14 height 14
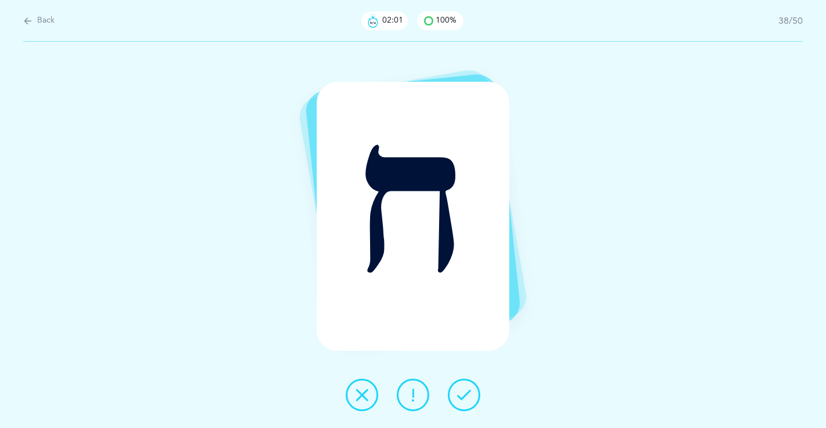
click at [453, 395] on button at bounding box center [464, 395] width 32 height 32
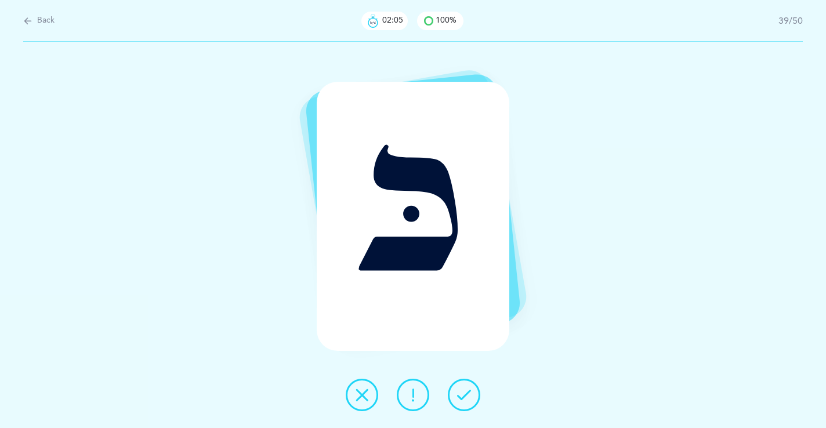
click at [453, 386] on button at bounding box center [464, 395] width 32 height 32
click at [453, 396] on button at bounding box center [464, 395] width 32 height 32
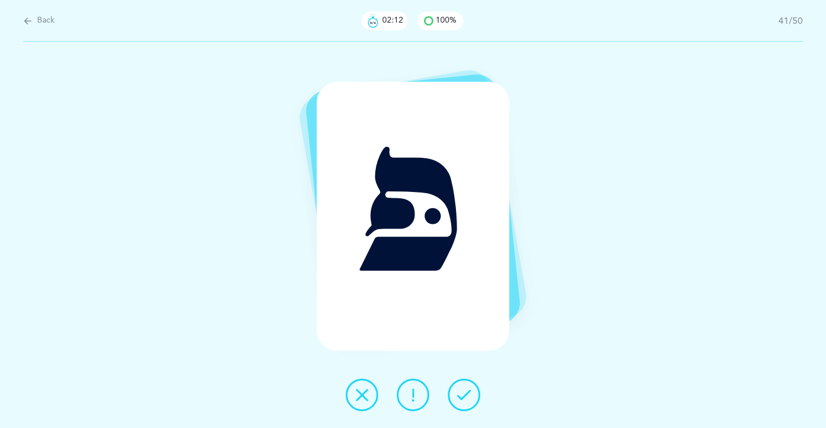
click at [453, 396] on button at bounding box center [464, 395] width 32 height 32
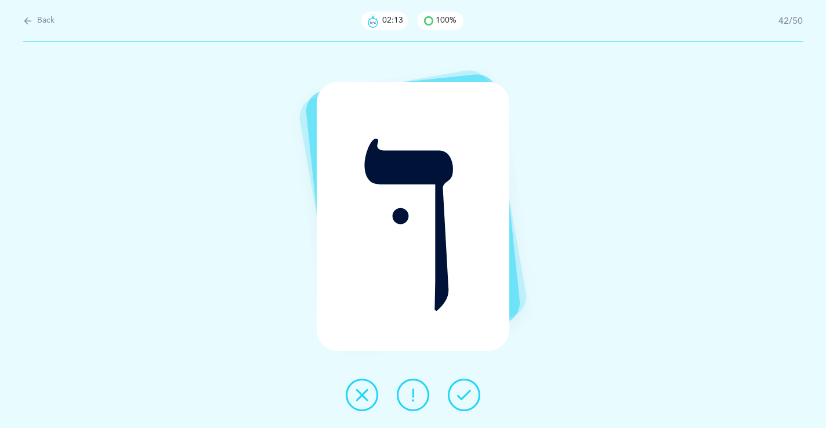
click at [455, 390] on button at bounding box center [464, 395] width 32 height 32
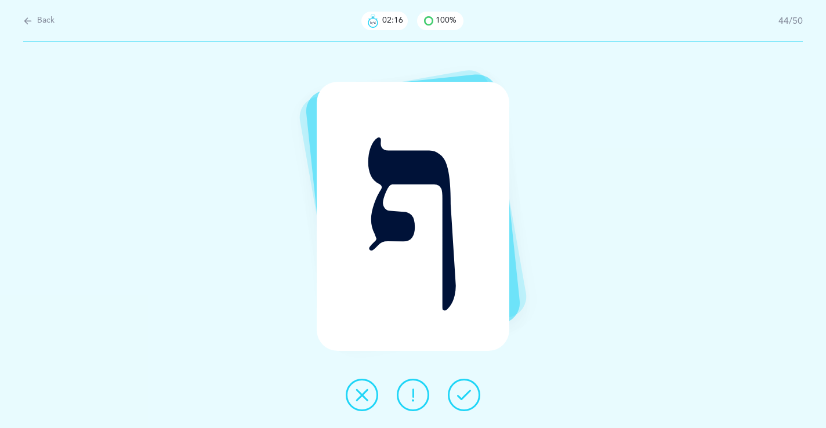
click at [455, 390] on button at bounding box center [464, 395] width 32 height 32
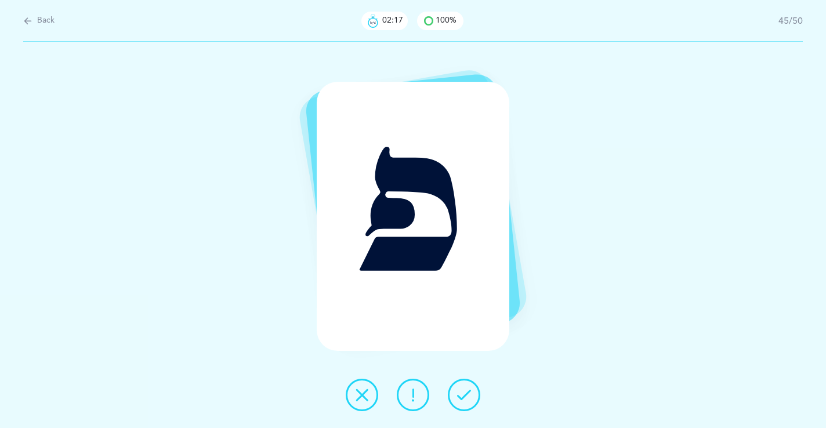
click at [455, 390] on button at bounding box center [464, 395] width 32 height 32
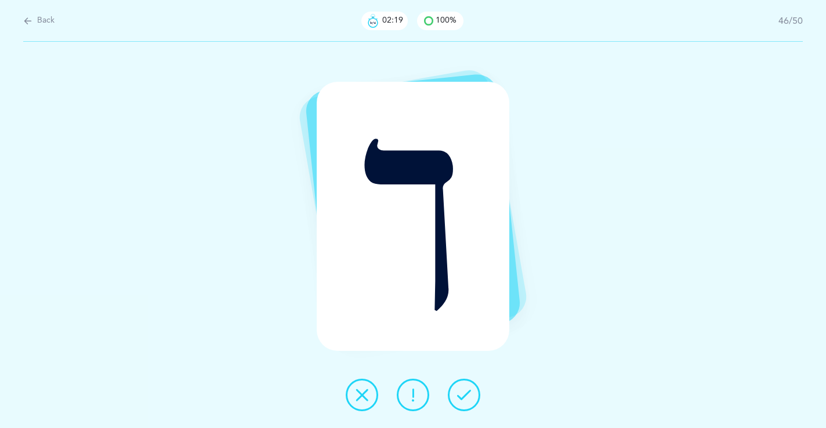
click at [457, 389] on icon at bounding box center [464, 395] width 14 height 14
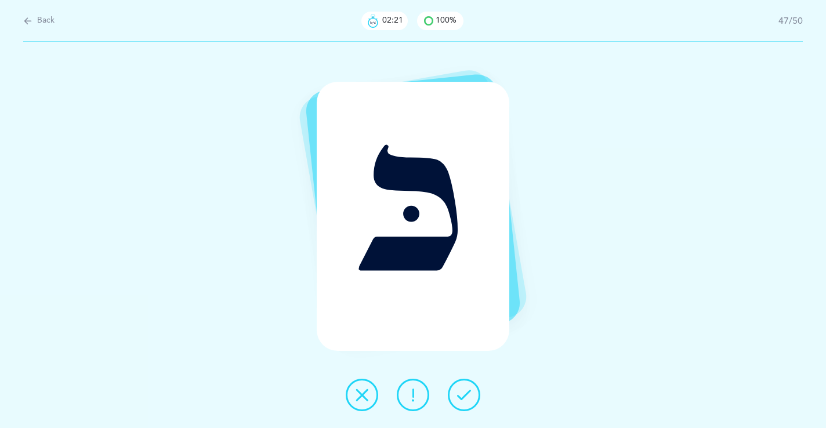
click at [458, 383] on button at bounding box center [464, 395] width 32 height 32
click at [465, 388] on icon at bounding box center [464, 395] width 14 height 14
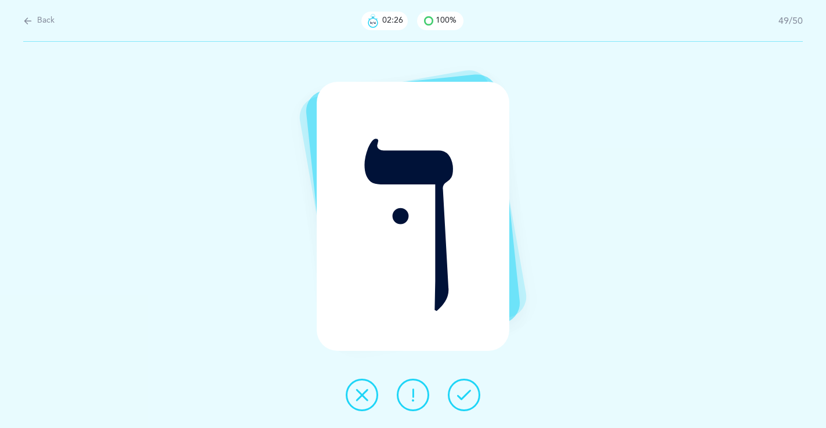
click at [464, 387] on button at bounding box center [464, 395] width 32 height 32
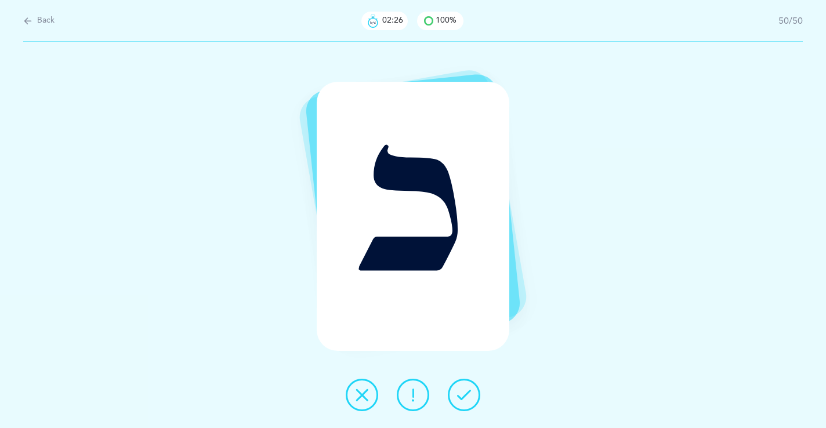
click at [444, 387] on div at bounding box center [412, 395] width 153 height 32
click at [453, 394] on button at bounding box center [464, 395] width 32 height 32
